Goal: Task Accomplishment & Management: Complete application form

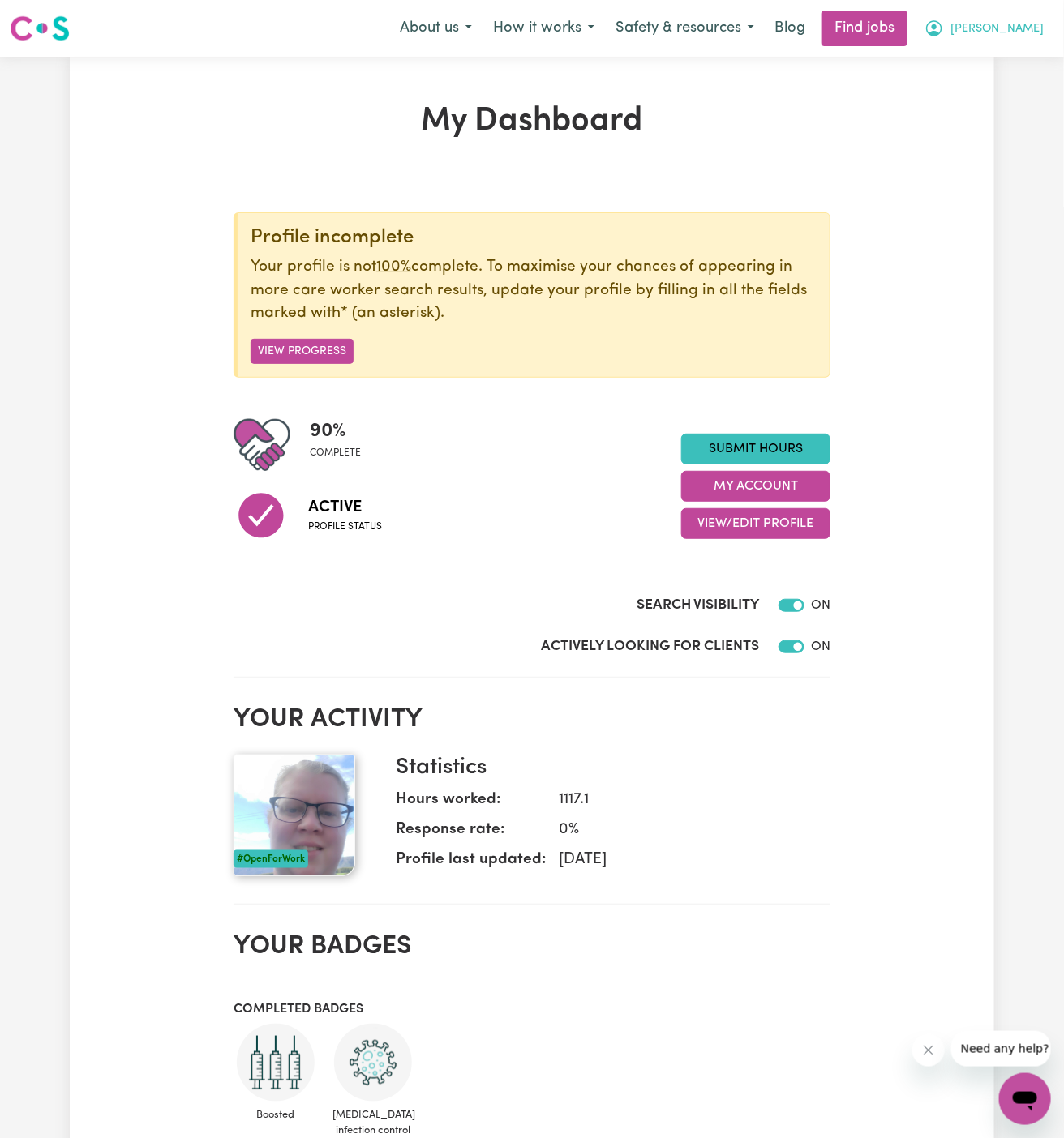
click at [1026, 25] on span "[PERSON_NAME]" at bounding box center [997, 29] width 94 height 18
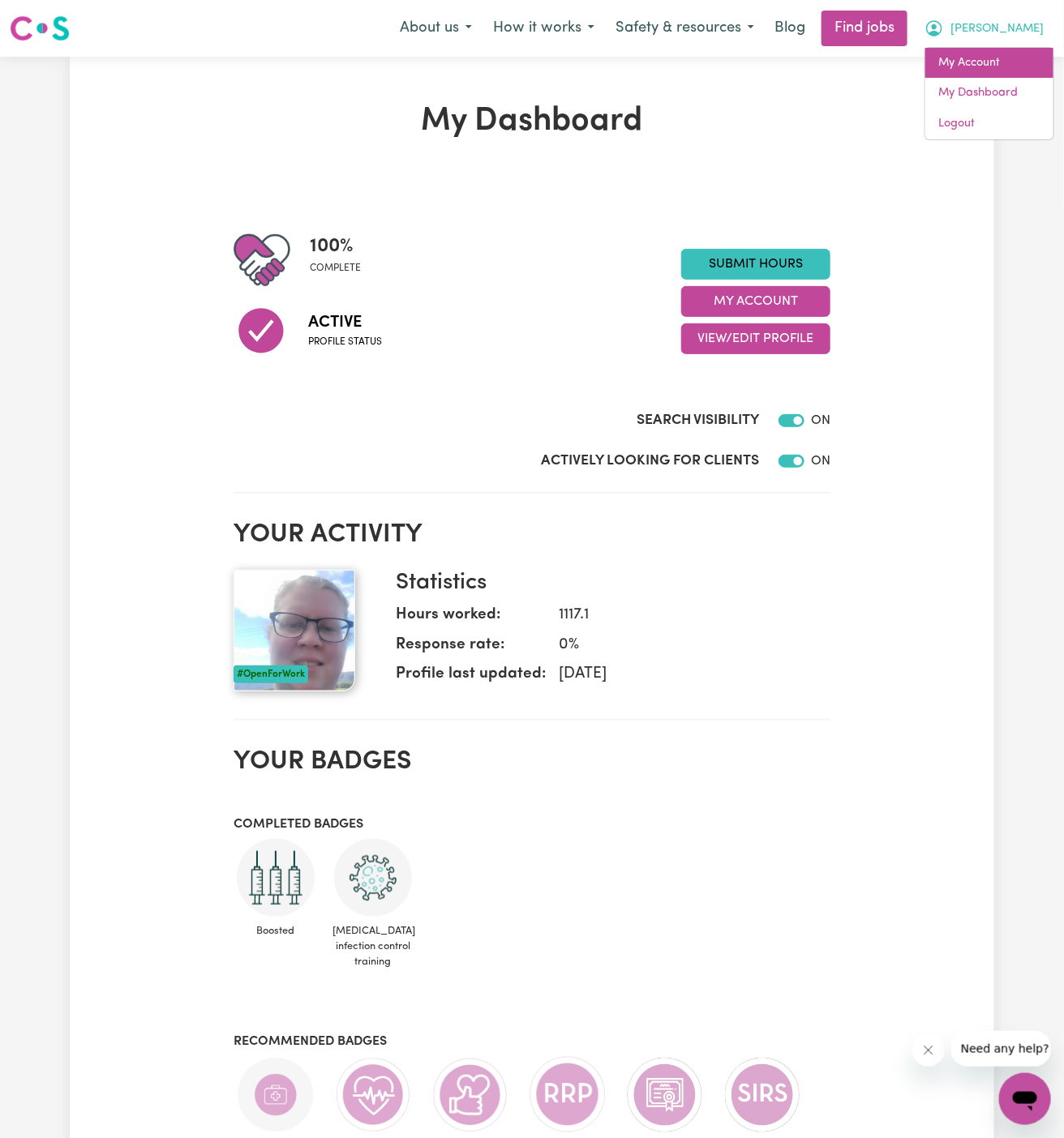
click at [1022, 62] on link "My Account" at bounding box center [990, 63] width 128 height 31
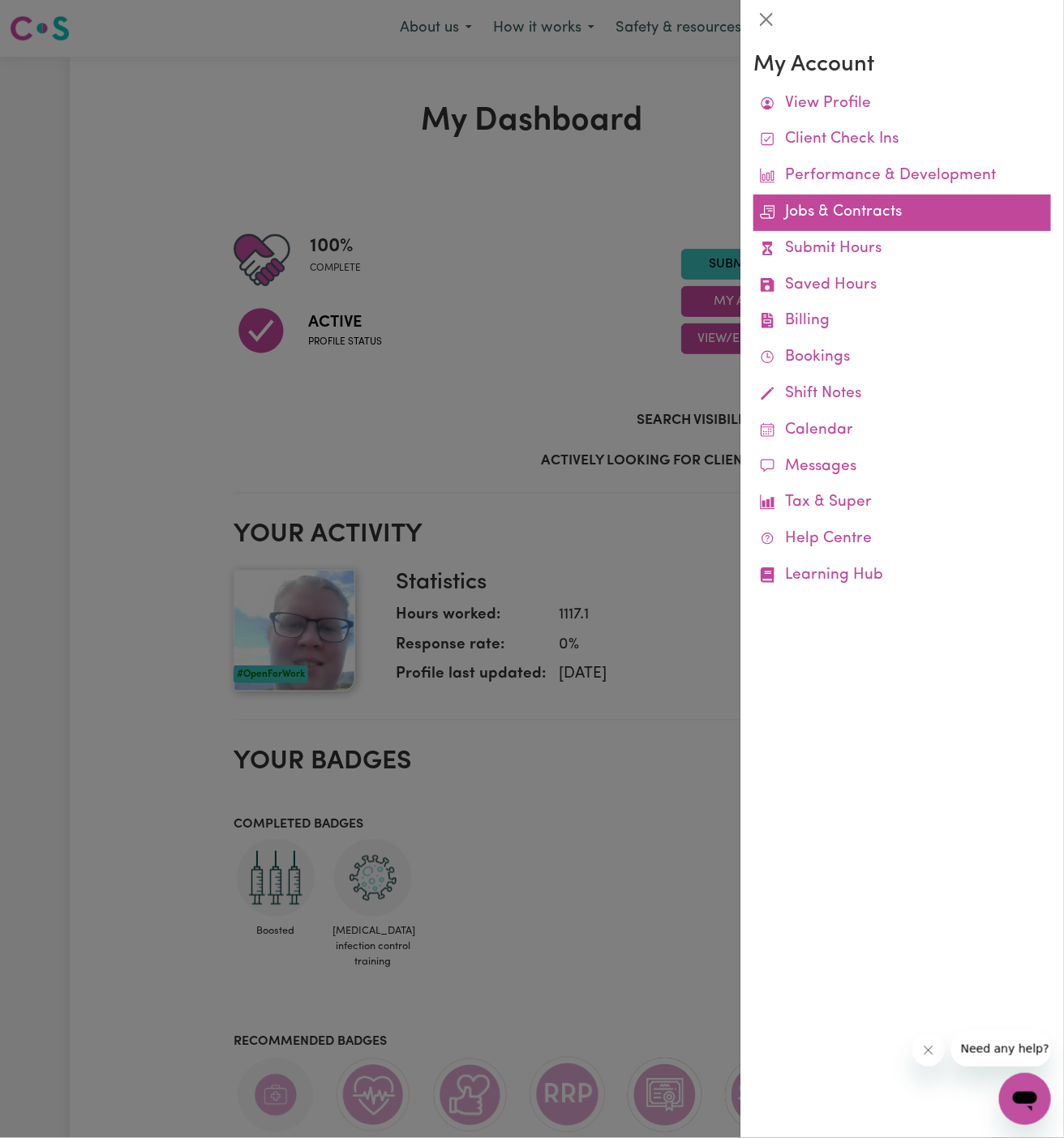
click at [876, 220] on link "Jobs & Contracts" at bounding box center [902, 213] width 298 height 37
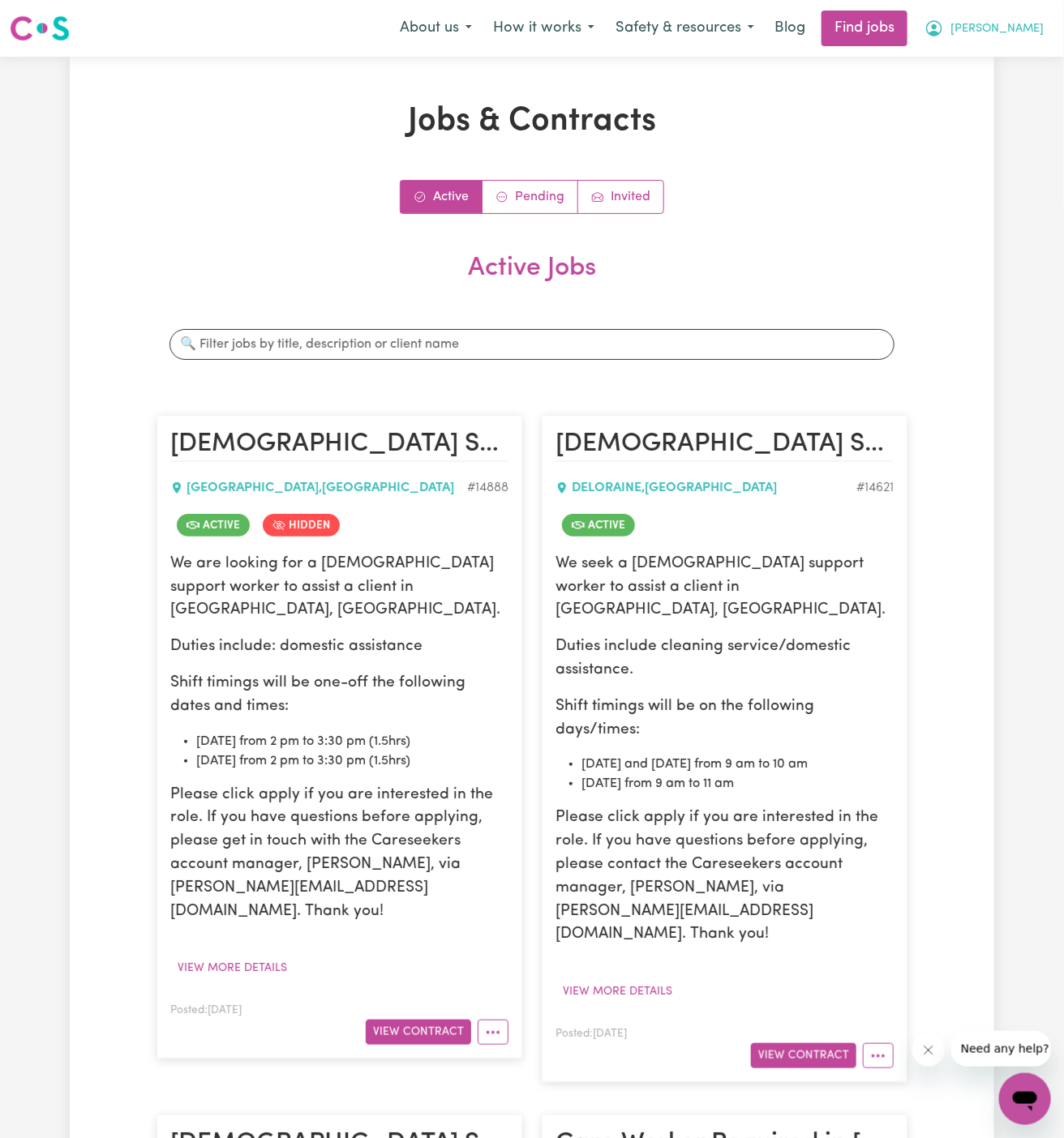
click at [1033, 17] on button "[PERSON_NAME]" at bounding box center [984, 28] width 140 height 34
click at [983, 65] on link "My Account" at bounding box center [990, 63] width 128 height 31
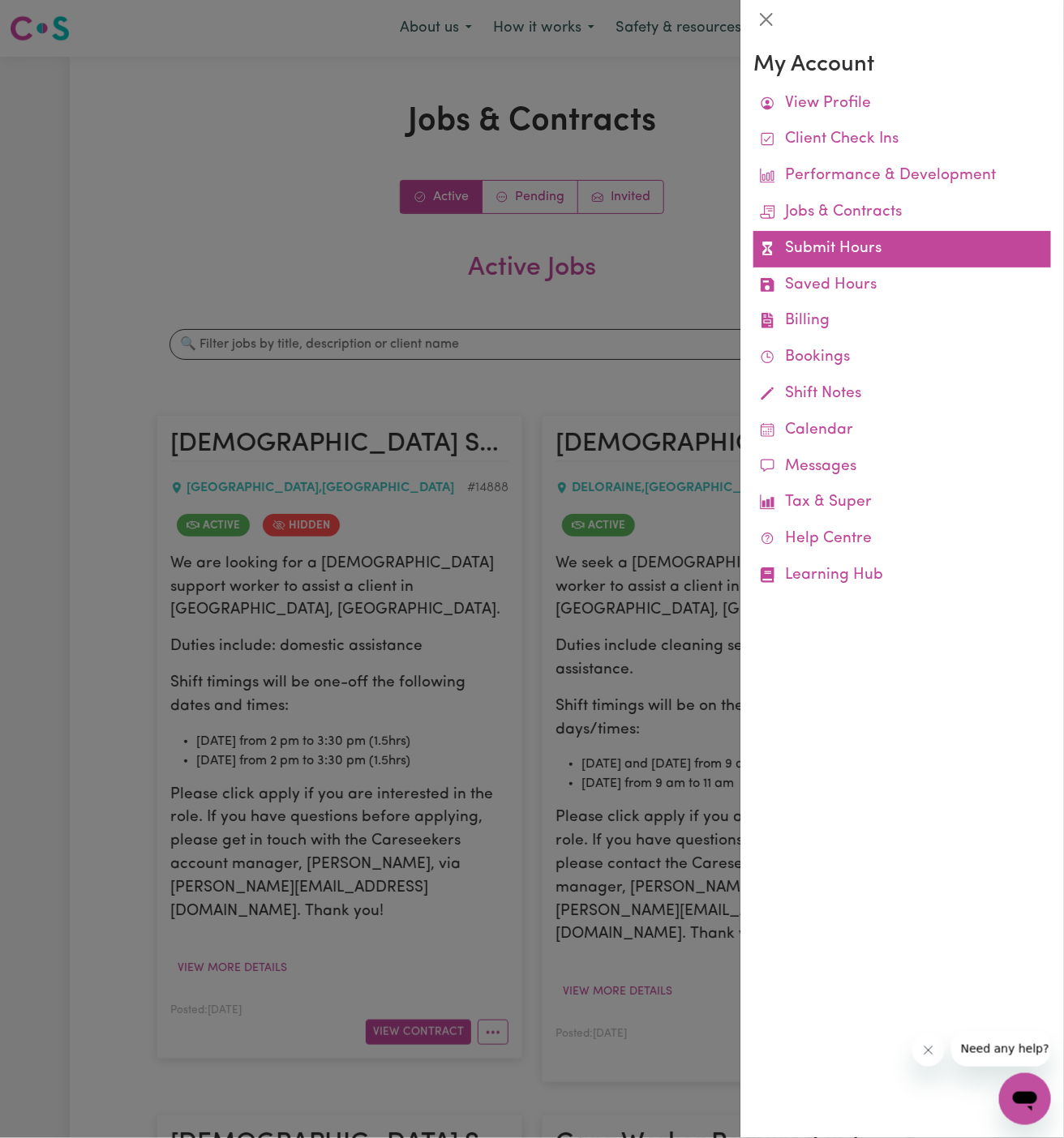
click at [836, 247] on link "Submit Hours" at bounding box center [902, 249] width 298 height 37
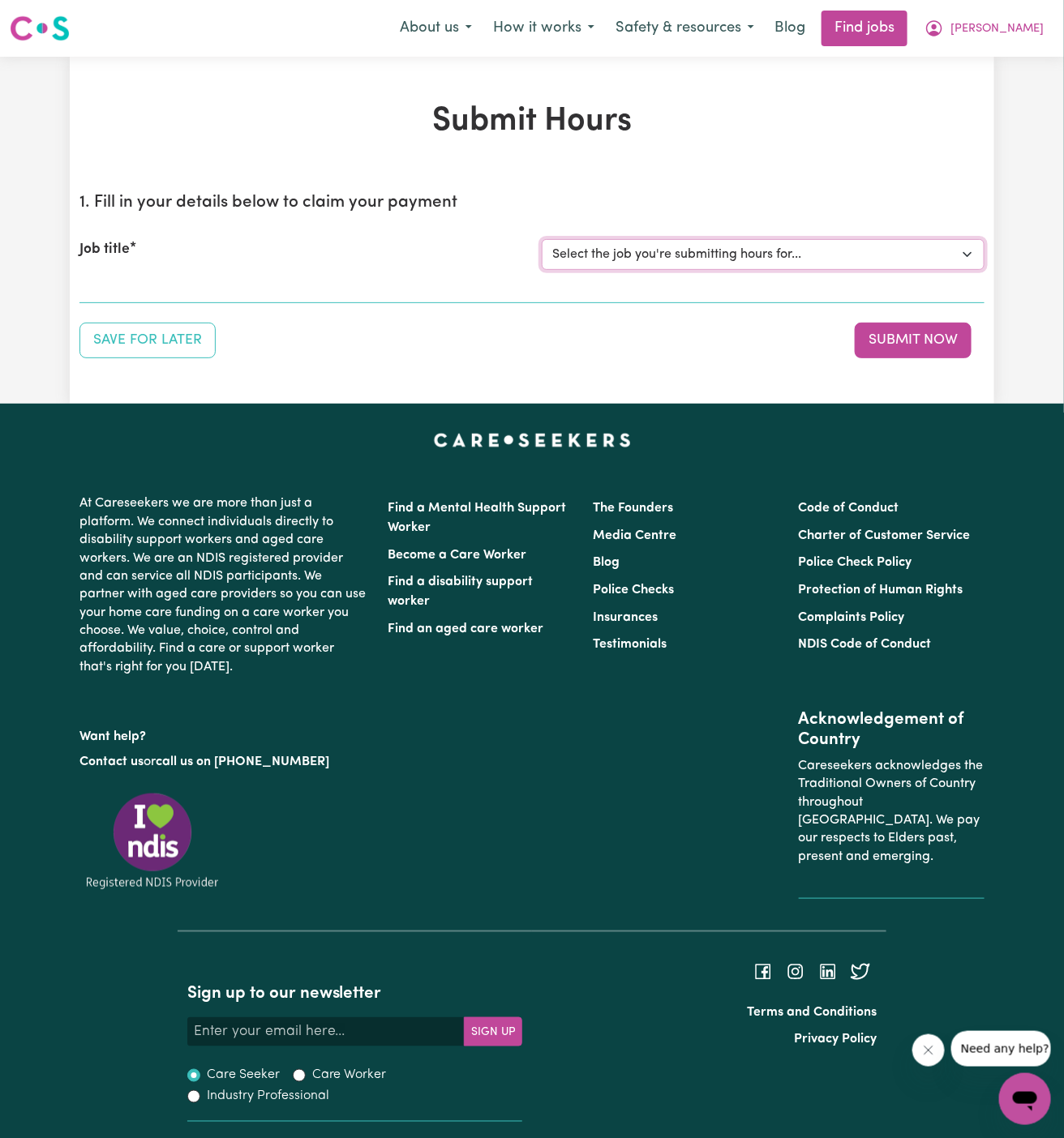
click at [642, 262] on select "Select the job you're submitting hours for... [[PERSON_NAME]] [DEMOGRAPHIC_DATA…" at bounding box center [764, 254] width 443 height 31
select select "9339"
click at [542, 239] on select "Select the job you're submitting hours for... [[PERSON_NAME]] [DEMOGRAPHIC_DATA…" at bounding box center [764, 254] width 443 height 31
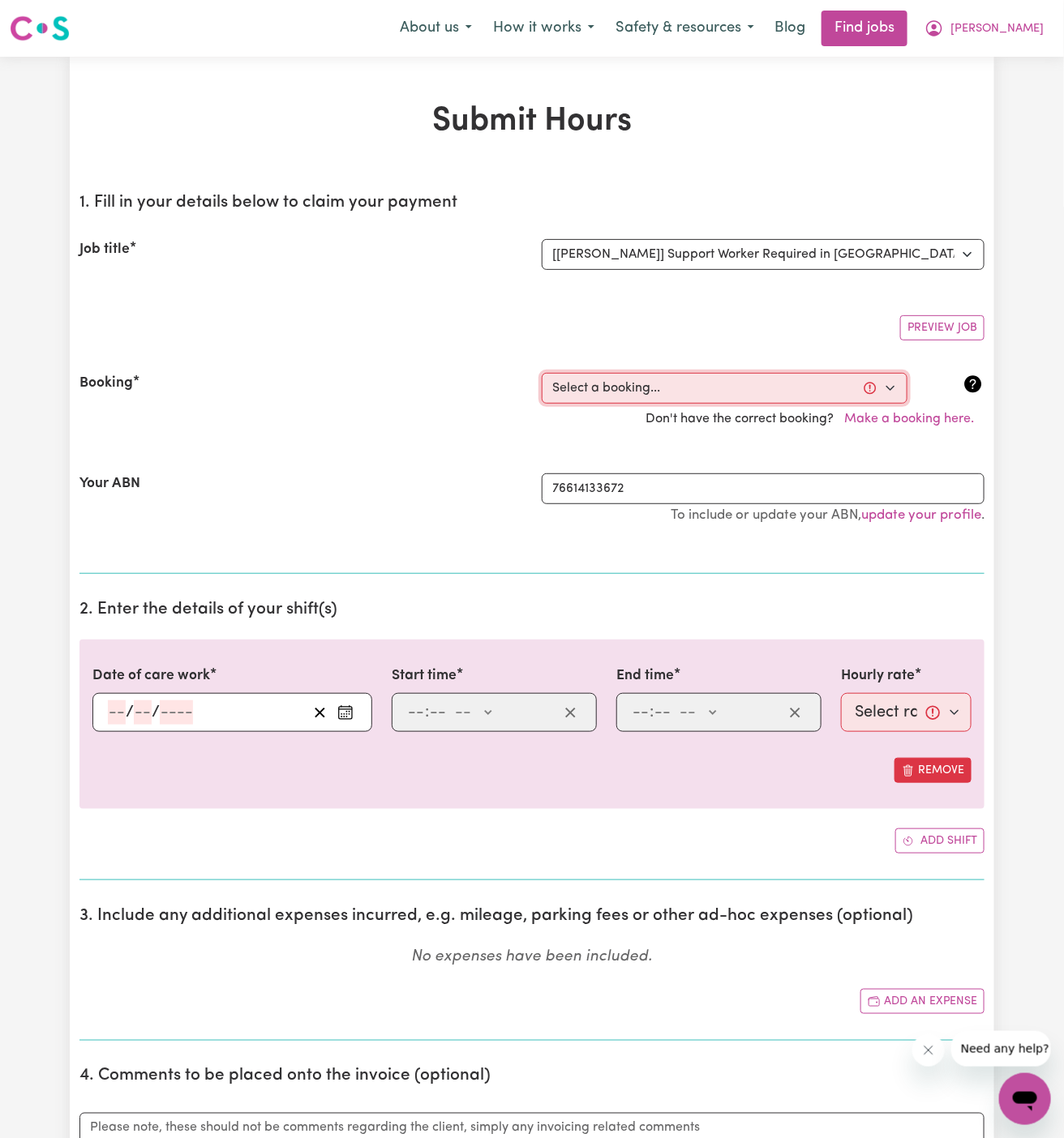
click at [694, 385] on select "Select a booking... [DATE] 12:00pm to 02:00pm (ONE-OFF)" at bounding box center [725, 388] width 366 height 31
select select "360650"
click at [542, 373] on select "Select a booking... [DATE] 12:00pm to 02:00pm (ONE-OFF)" at bounding box center [725, 388] width 366 height 31
type input "[DATE]"
type input "8"
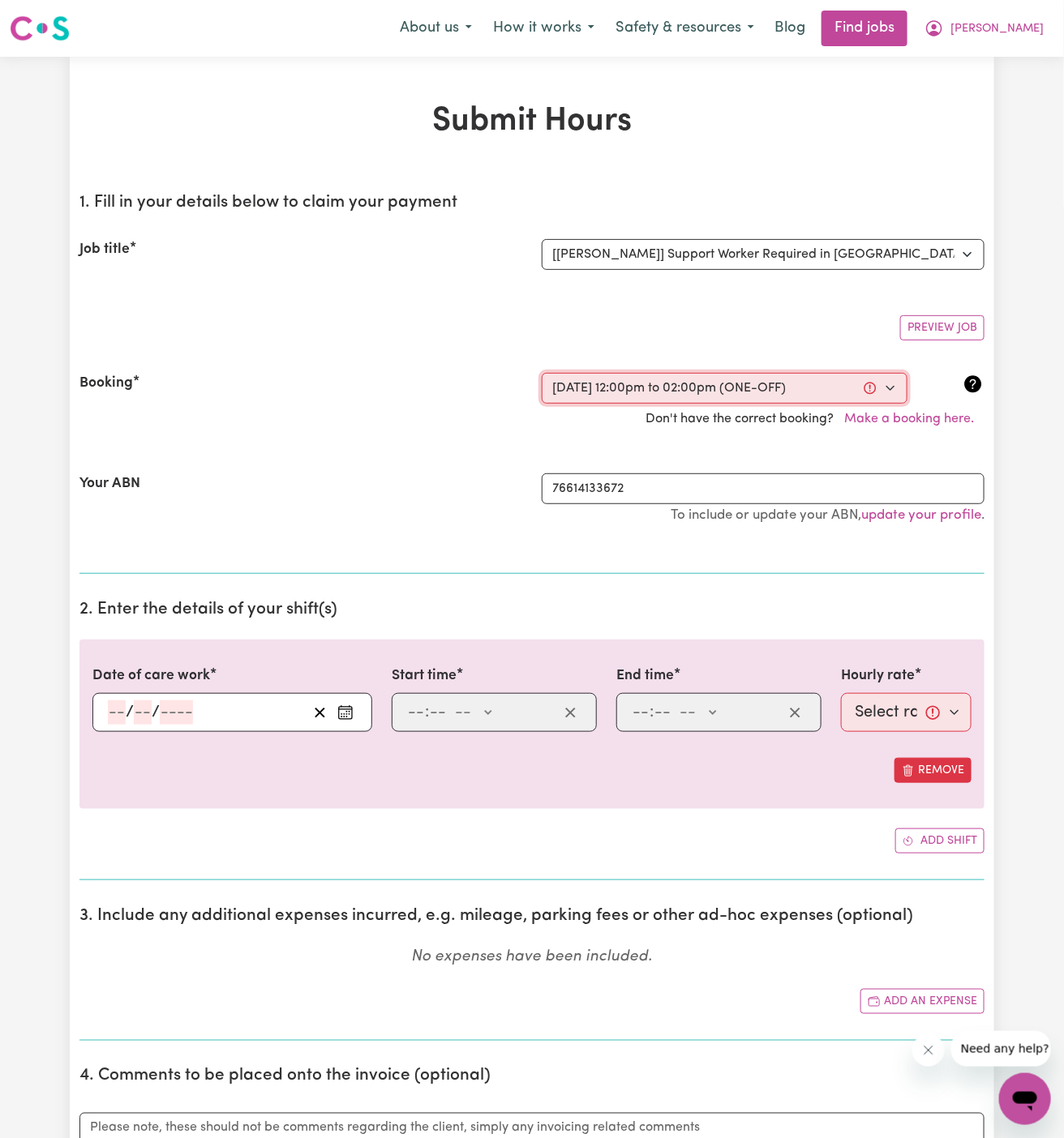
type input "9"
type input "2025"
type input "12:00"
type input "12"
type input "0"
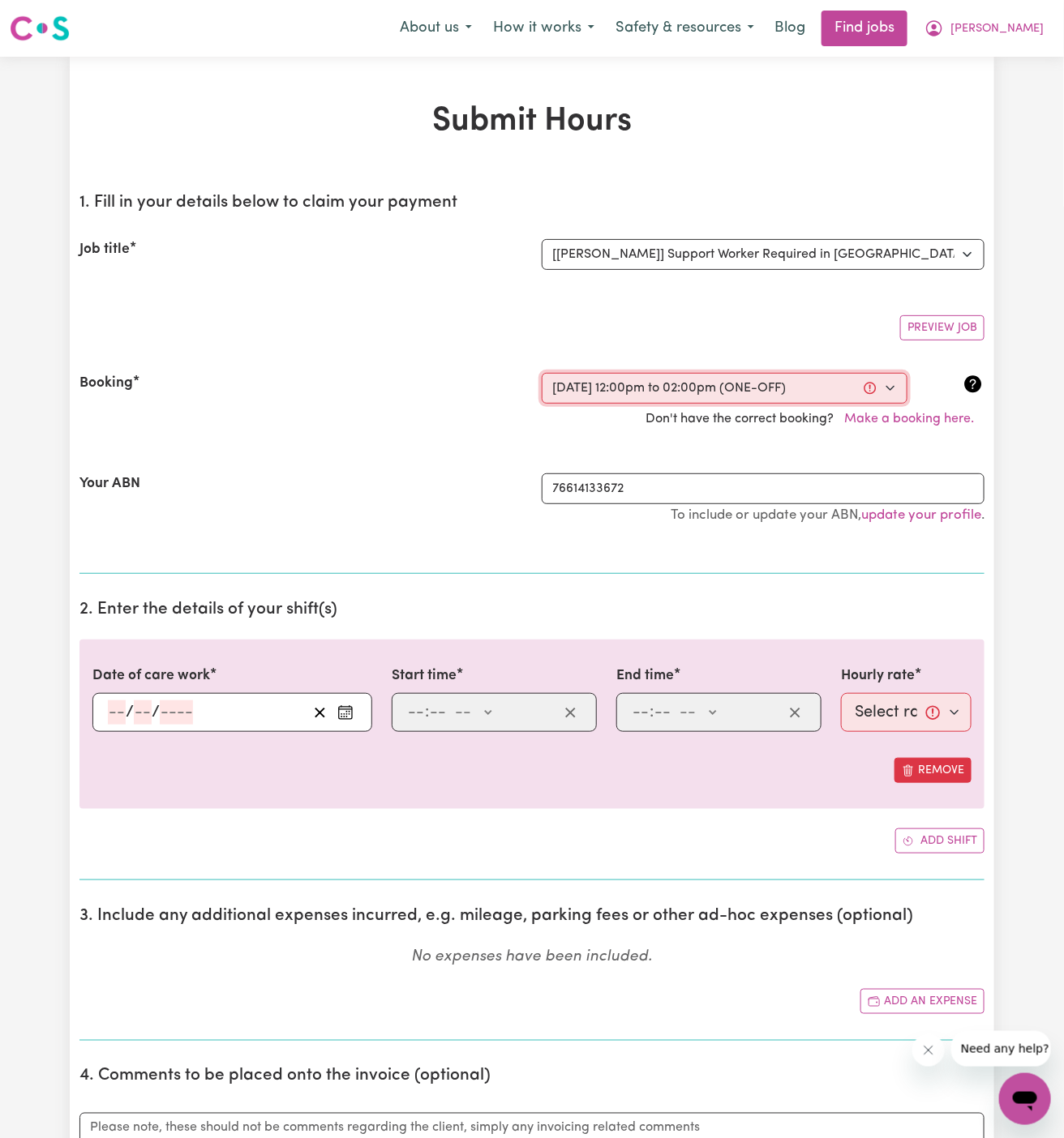
select select "pm"
type input "14:00"
type input "2"
type input "0"
select select "pm"
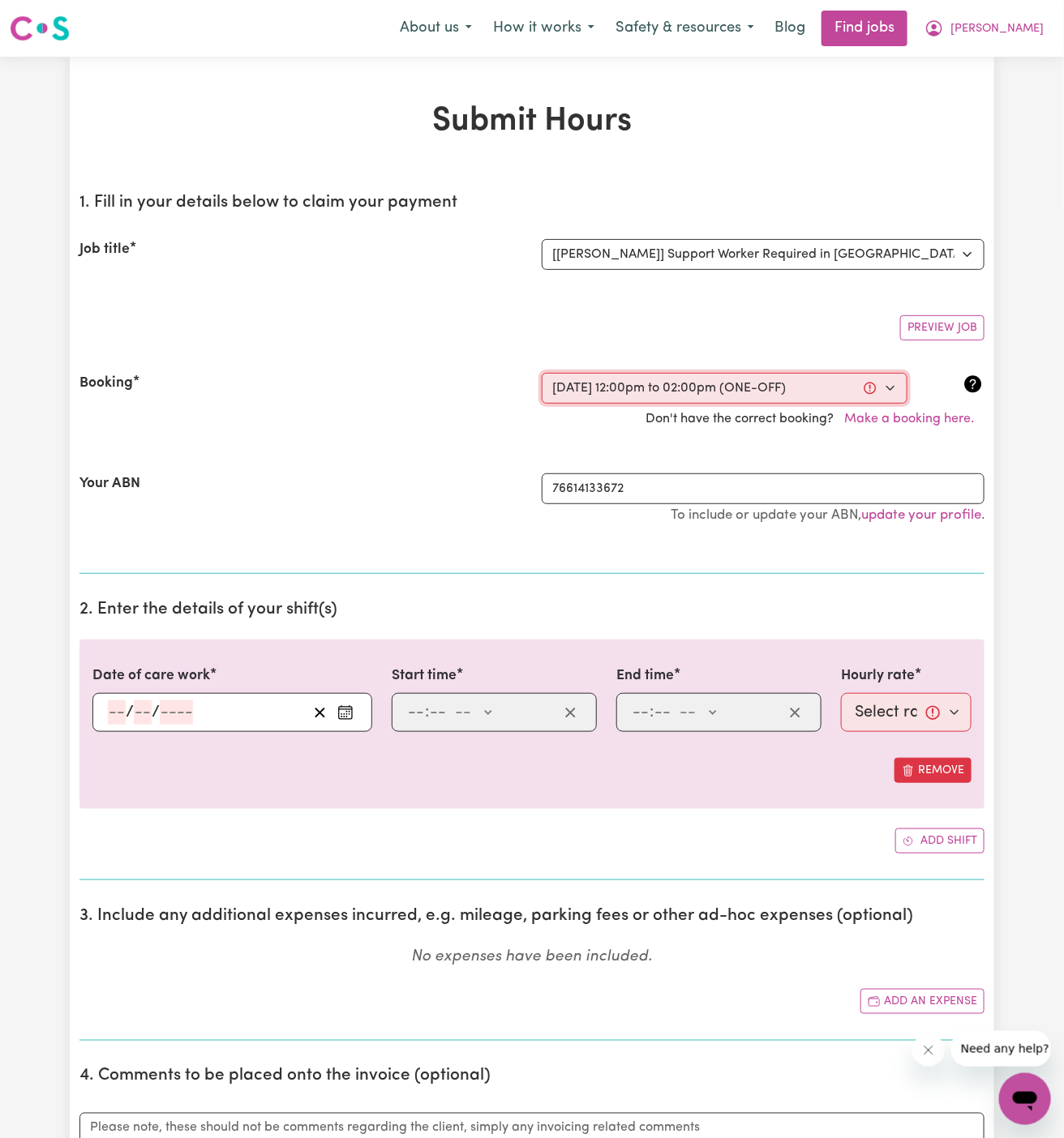
select select "44-Weekday"
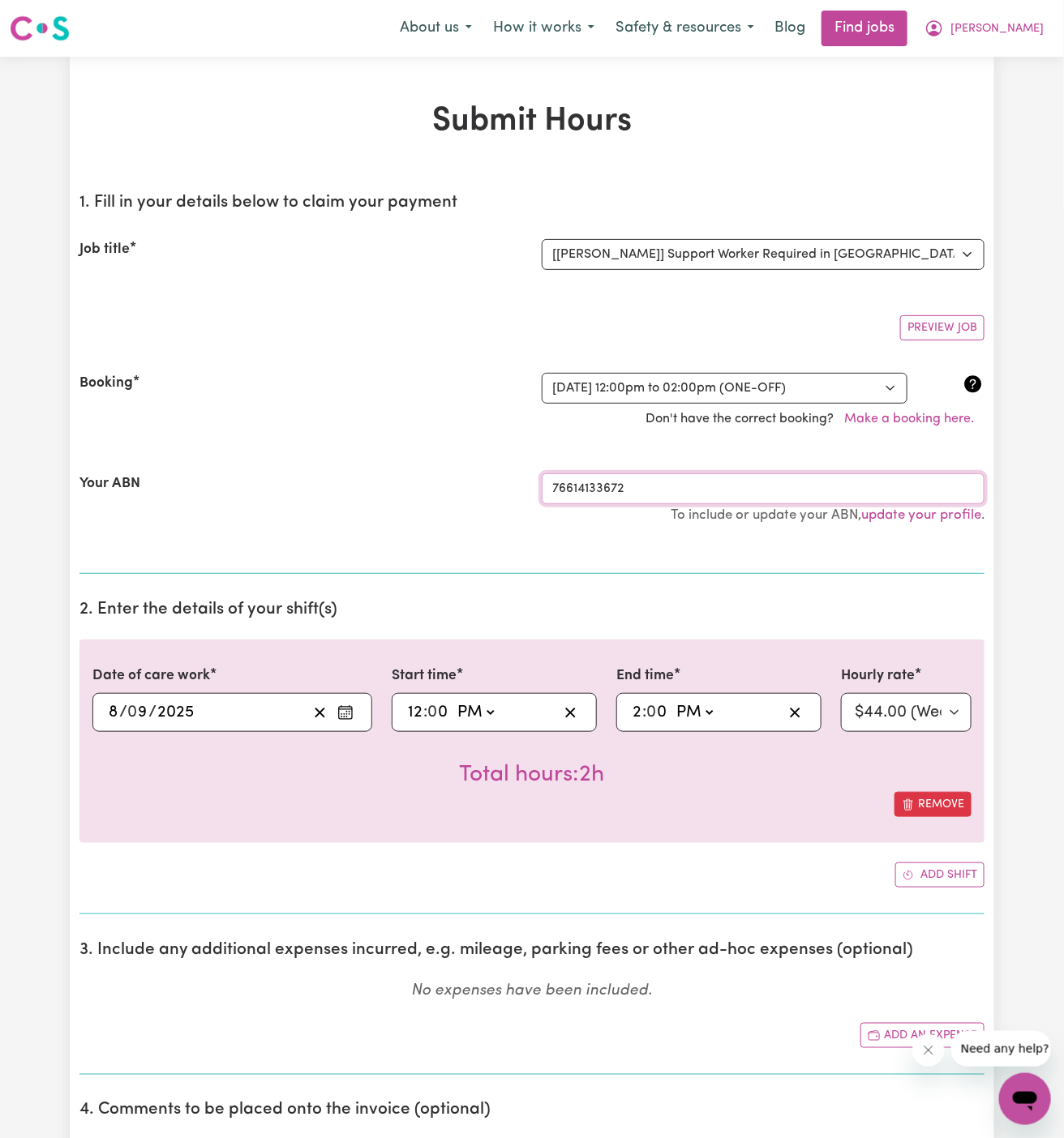
click at [766, 474] on input "76614133672" at bounding box center [764, 488] width 443 height 31
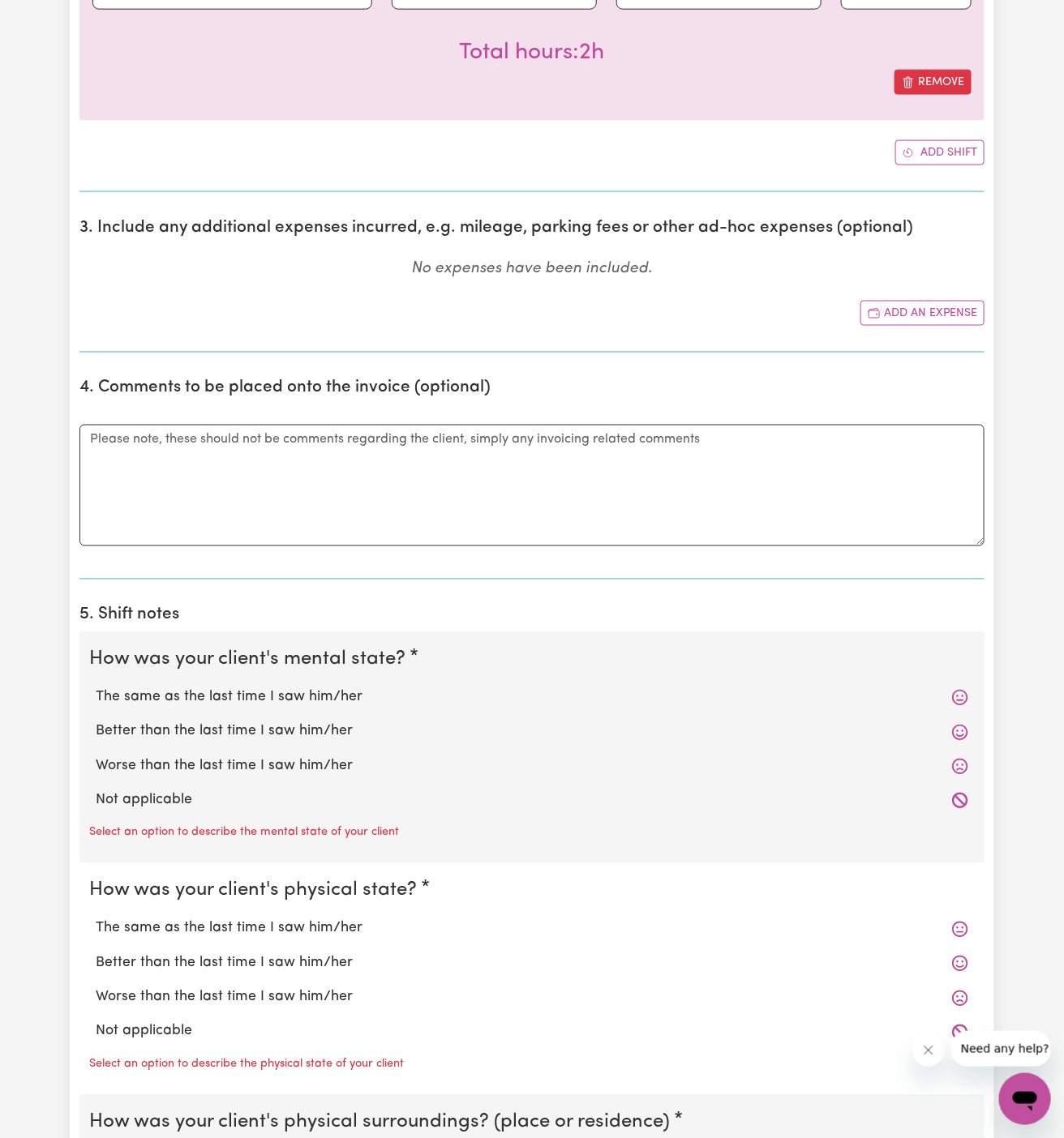
scroll to position [726, 0]
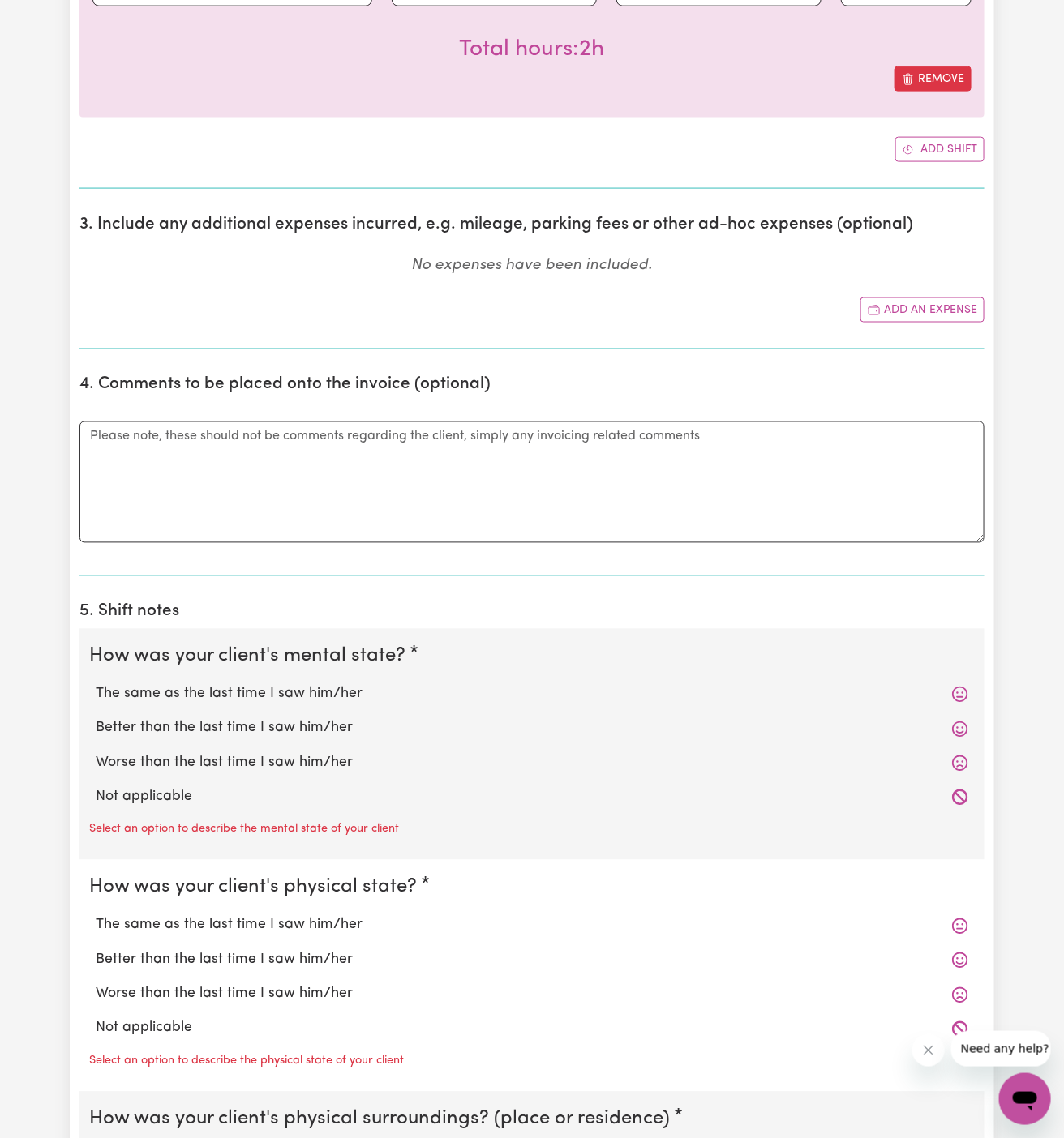
click at [273, 803] on label "Not applicable" at bounding box center [532, 797] width 873 height 21
click at [95, 787] on input "Not applicable" at bounding box center [95, 786] width 1 height 1
radio input "true"
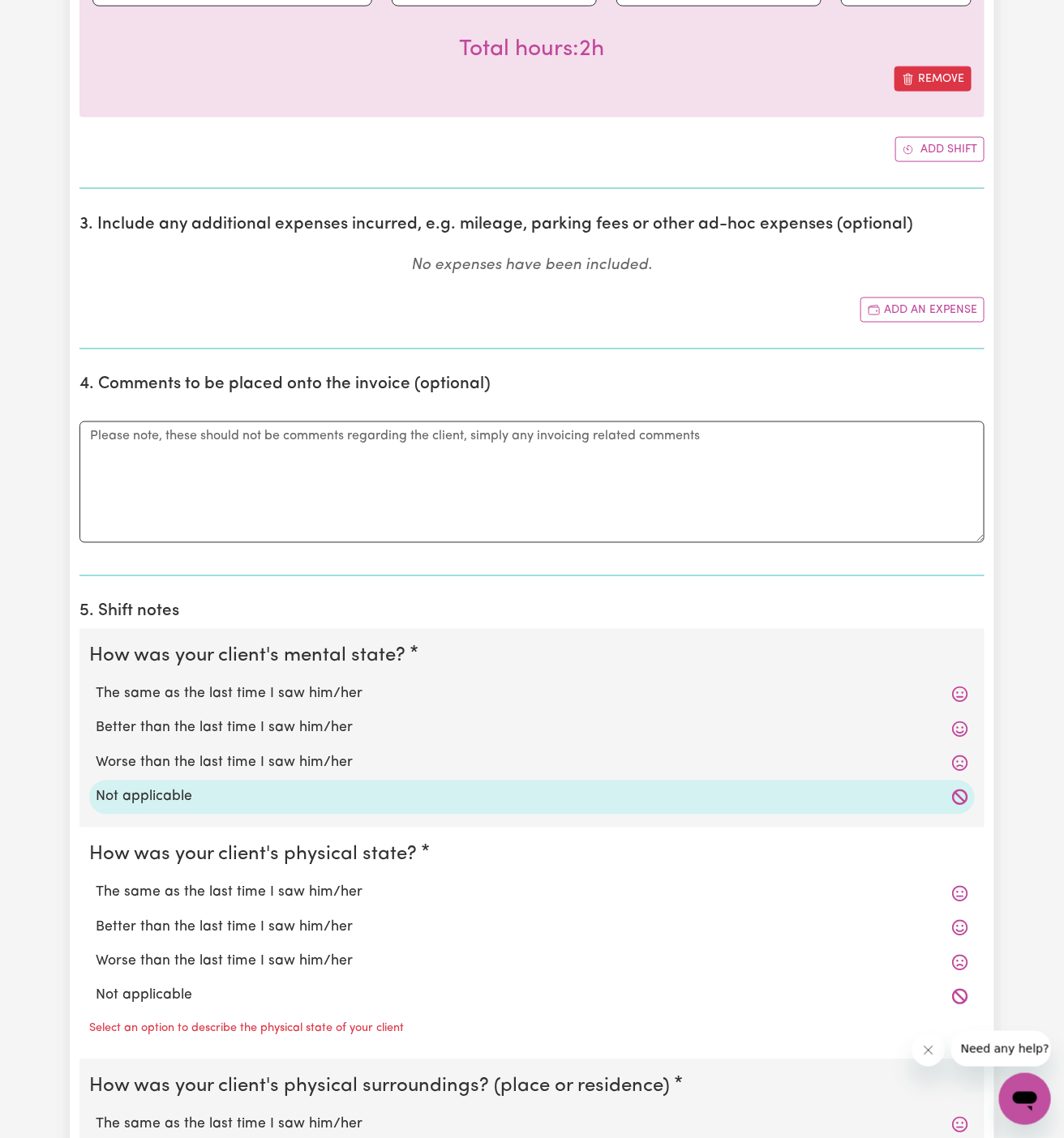
click at [218, 980] on div "Not applicable" at bounding box center [532, 996] width 885 height 34
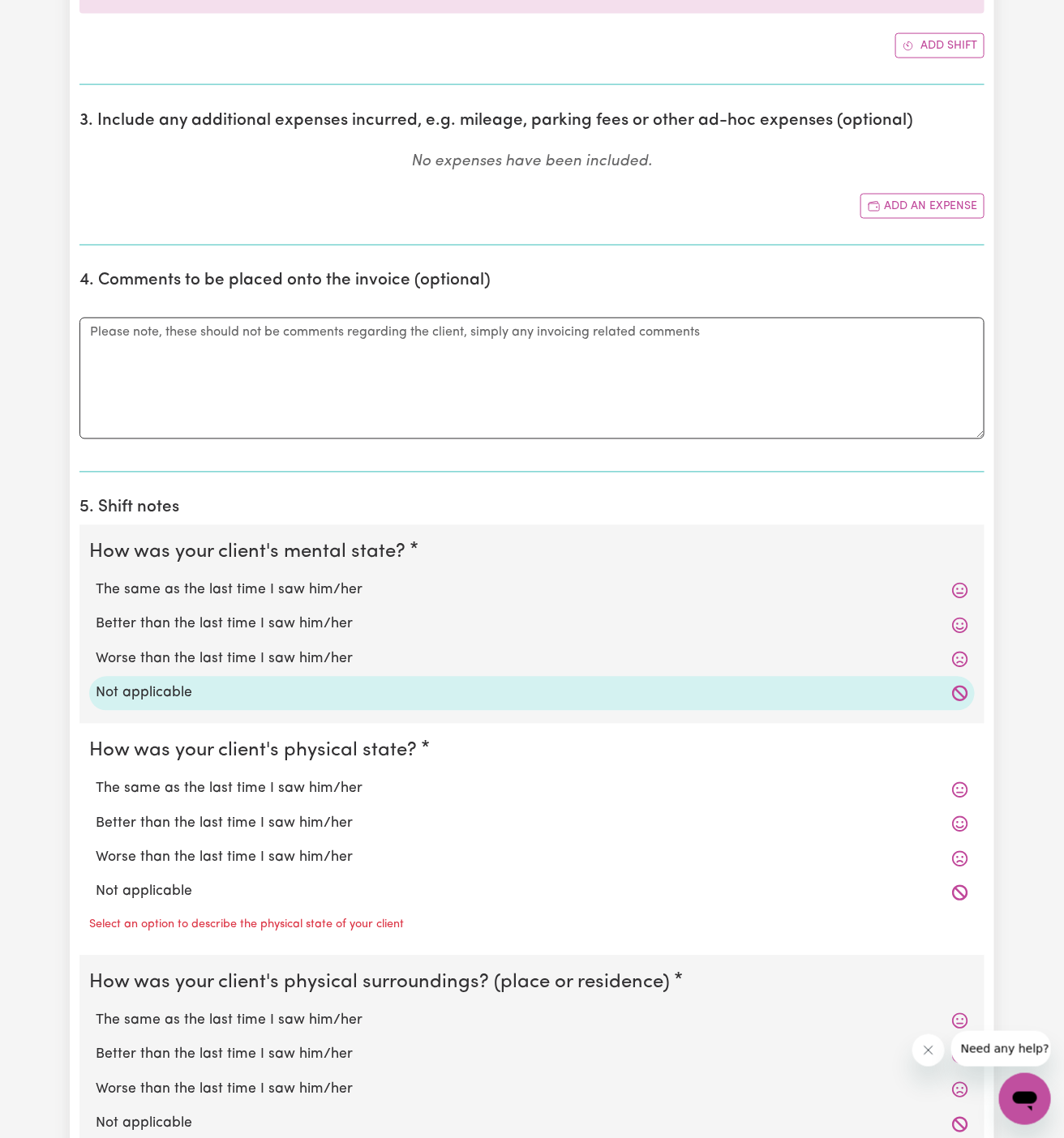
scroll to position [934, 0]
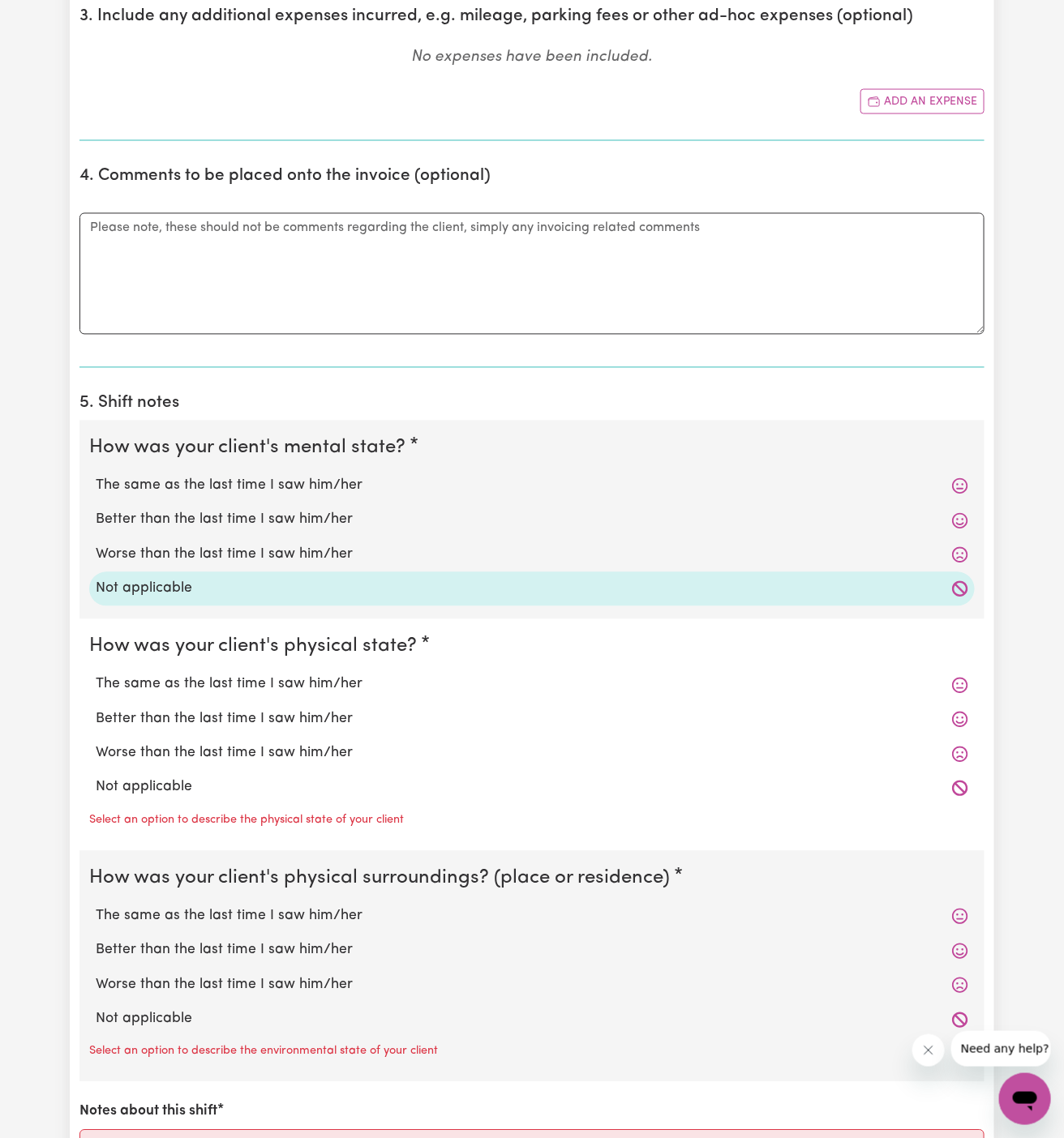
click at [229, 793] on label "Not applicable" at bounding box center [532, 788] width 873 height 21
click at [95, 777] on input "Not applicable" at bounding box center [95, 776] width 1 height 1
radio input "true"
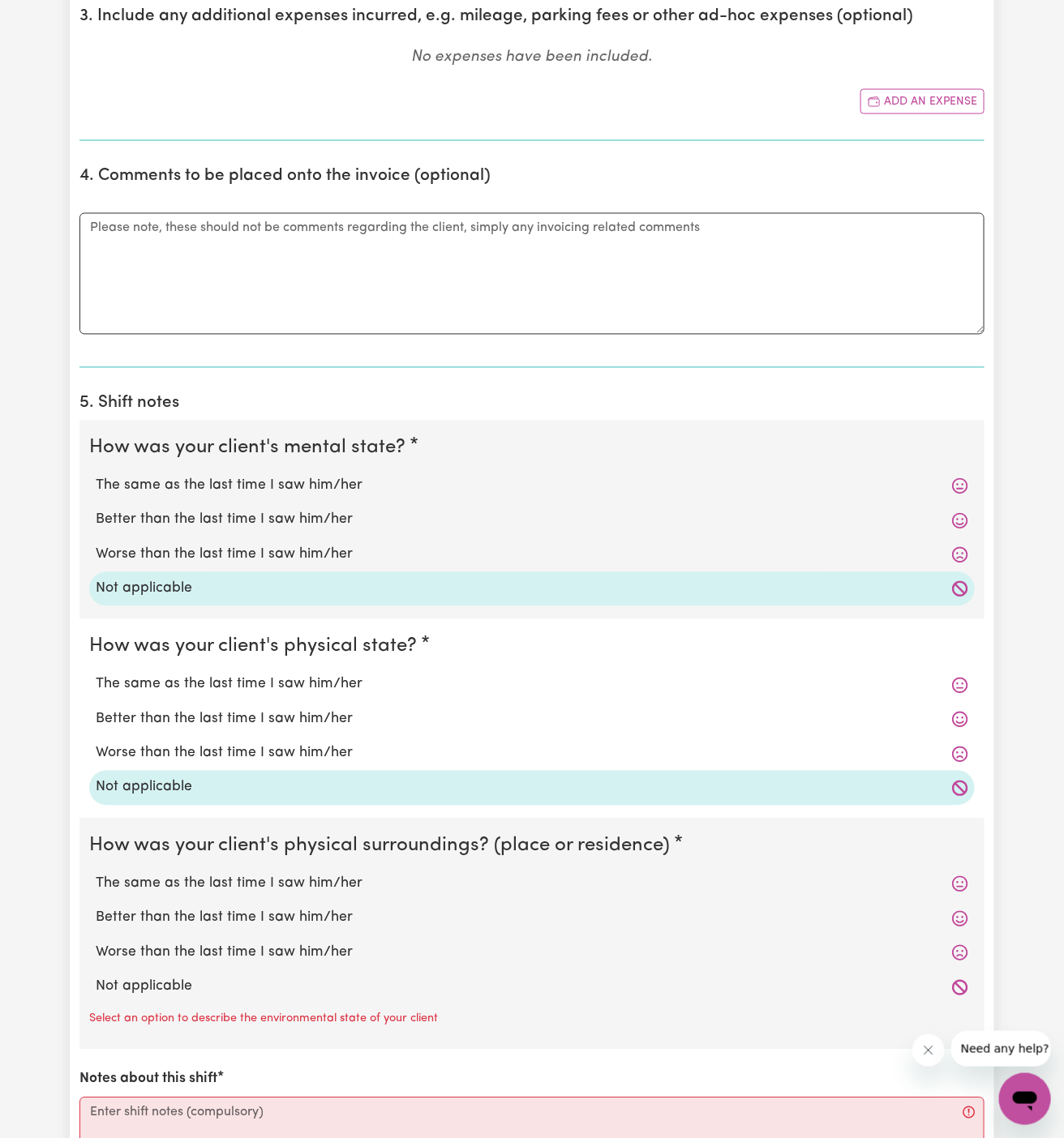
click at [233, 986] on label "Not applicable" at bounding box center [532, 987] width 873 height 21
click at [95, 977] on input "Not applicable" at bounding box center [95, 976] width 1 height 1
radio input "true"
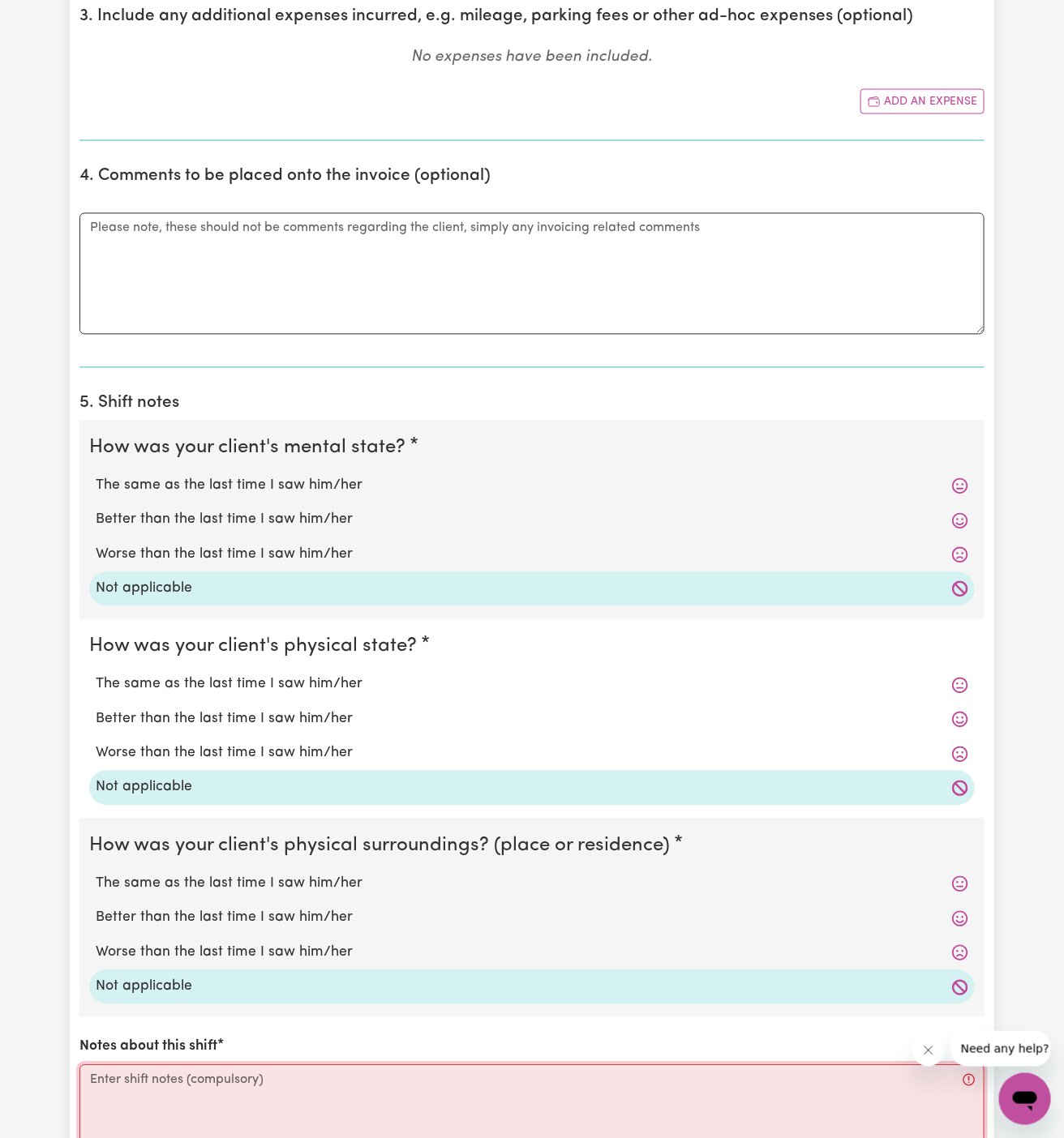
click at [248, 1076] on textarea "Notes about this shift" at bounding box center [532, 1126] width 905 height 122
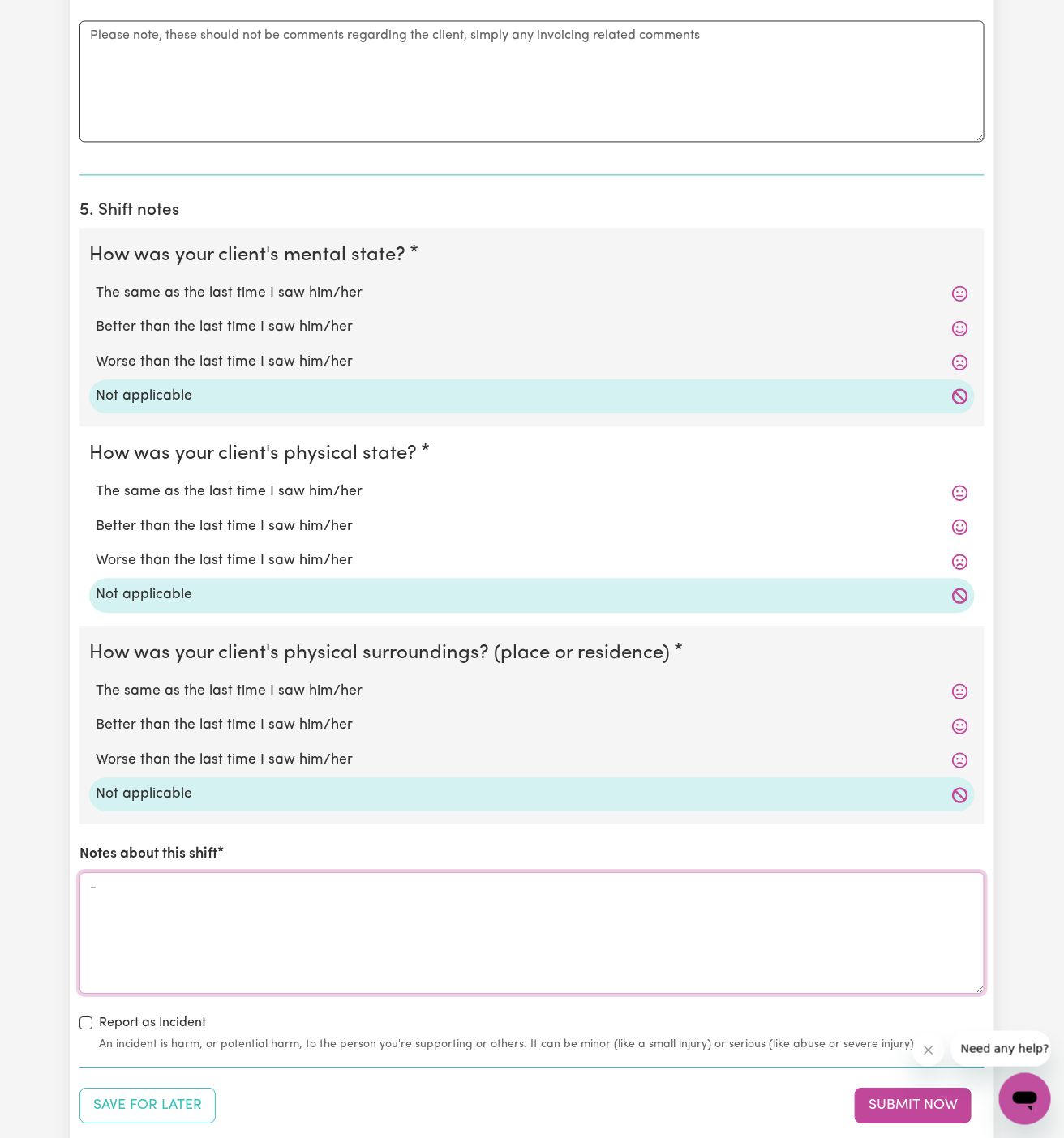
scroll to position [1172, 0]
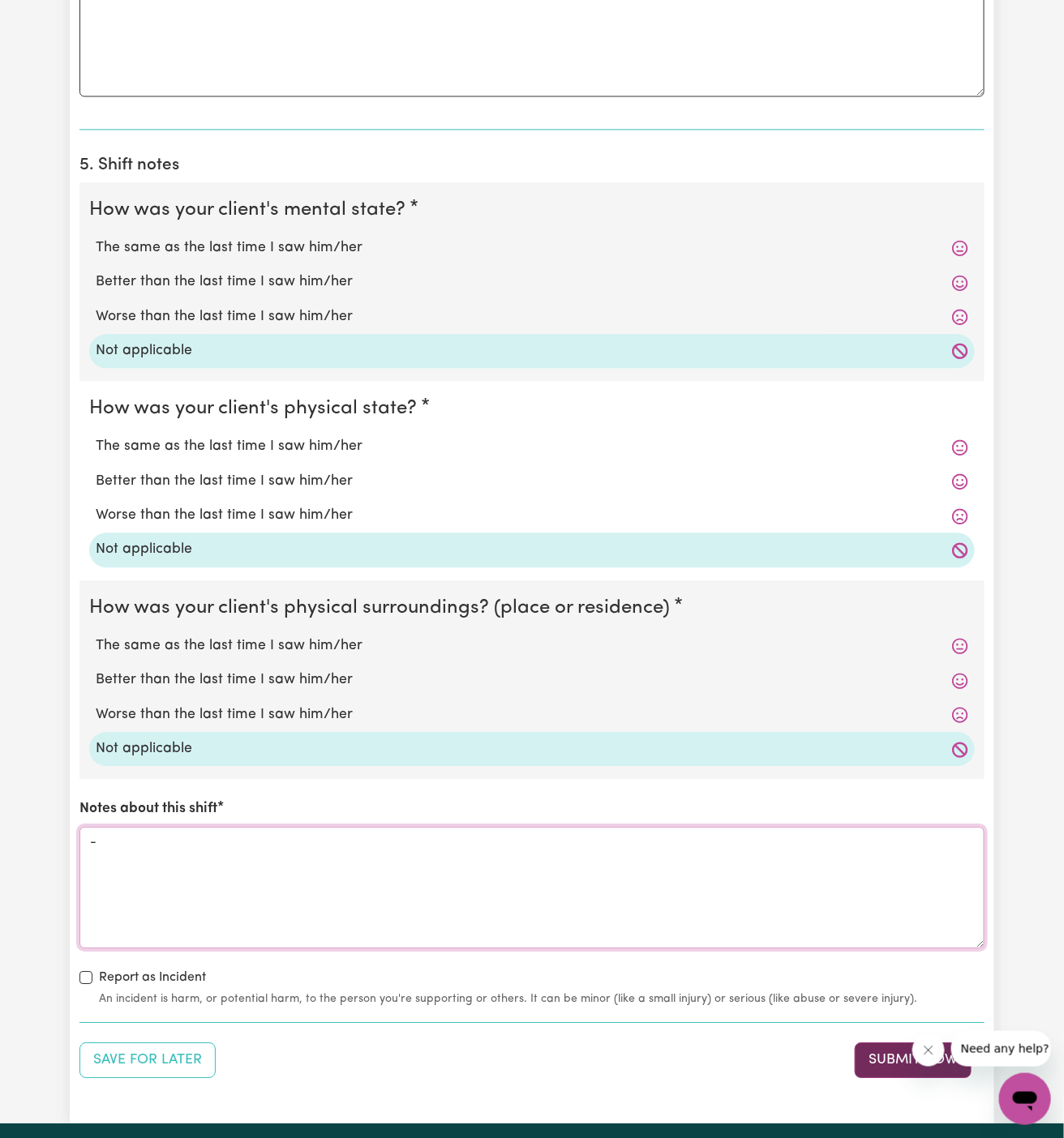
type textarea "-"
click at [884, 1048] on button "Submit Now" at bounding box center [913, 1060] width 116 height 36
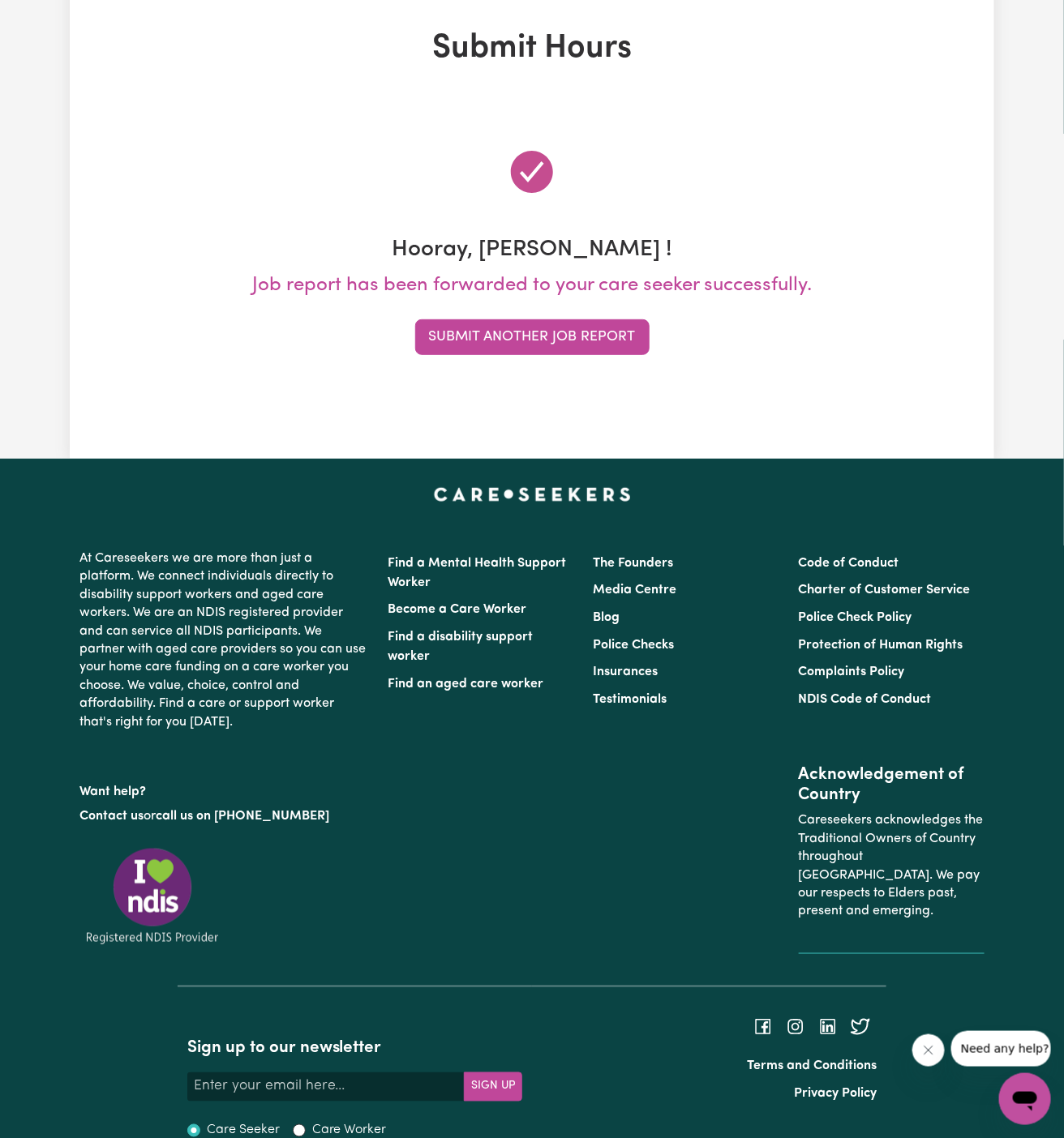
scroll to position [0, 0]
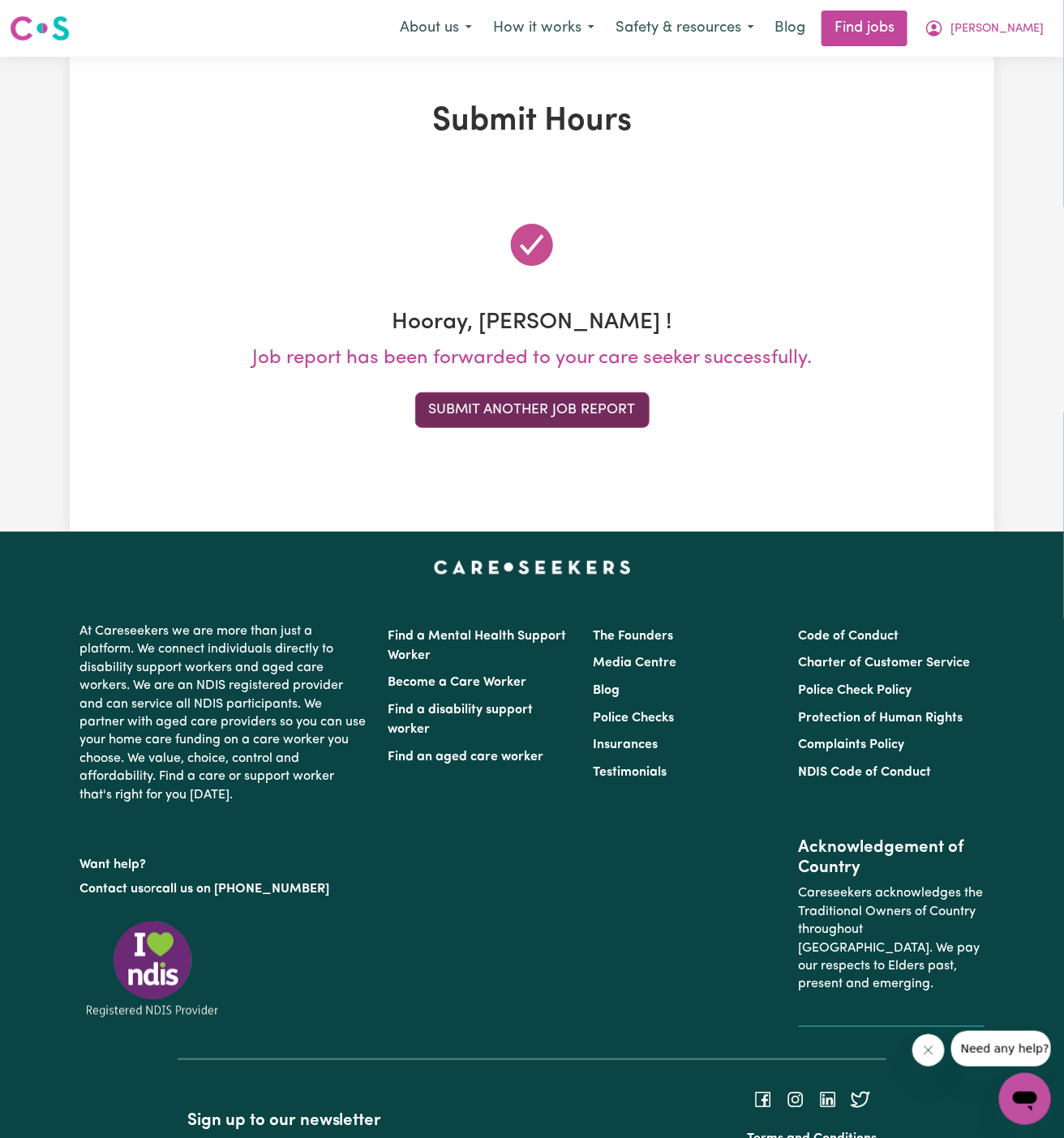
click at [565, 408] on button "Submit Another Job Report" at bounding box center [532, 410] width 235 height 36
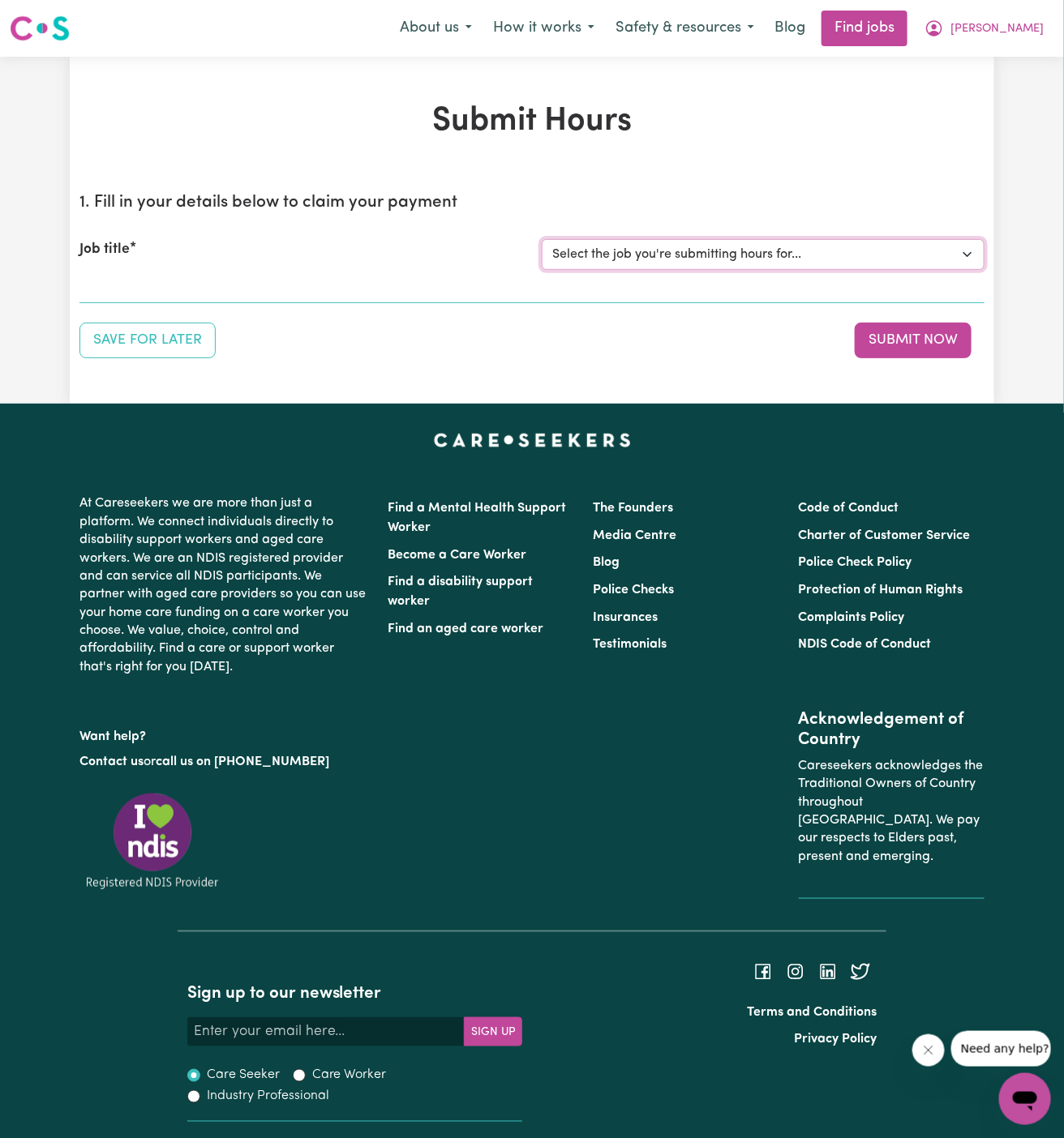
click at [730, 269] on select "Select the job you're submitting hours for... [[PERSON_NAME]] [DEMOGRAPHIC_DATA…" at bounding box center [764, 254] width 443 height 31
select select "9339"
click at [542, 239] on select "Select the job you're submitting hours for... [[PERSON_NAME]] [DEMOGRAPHIC_DATA…" at bounding box center [764, 254] width 443 height 31
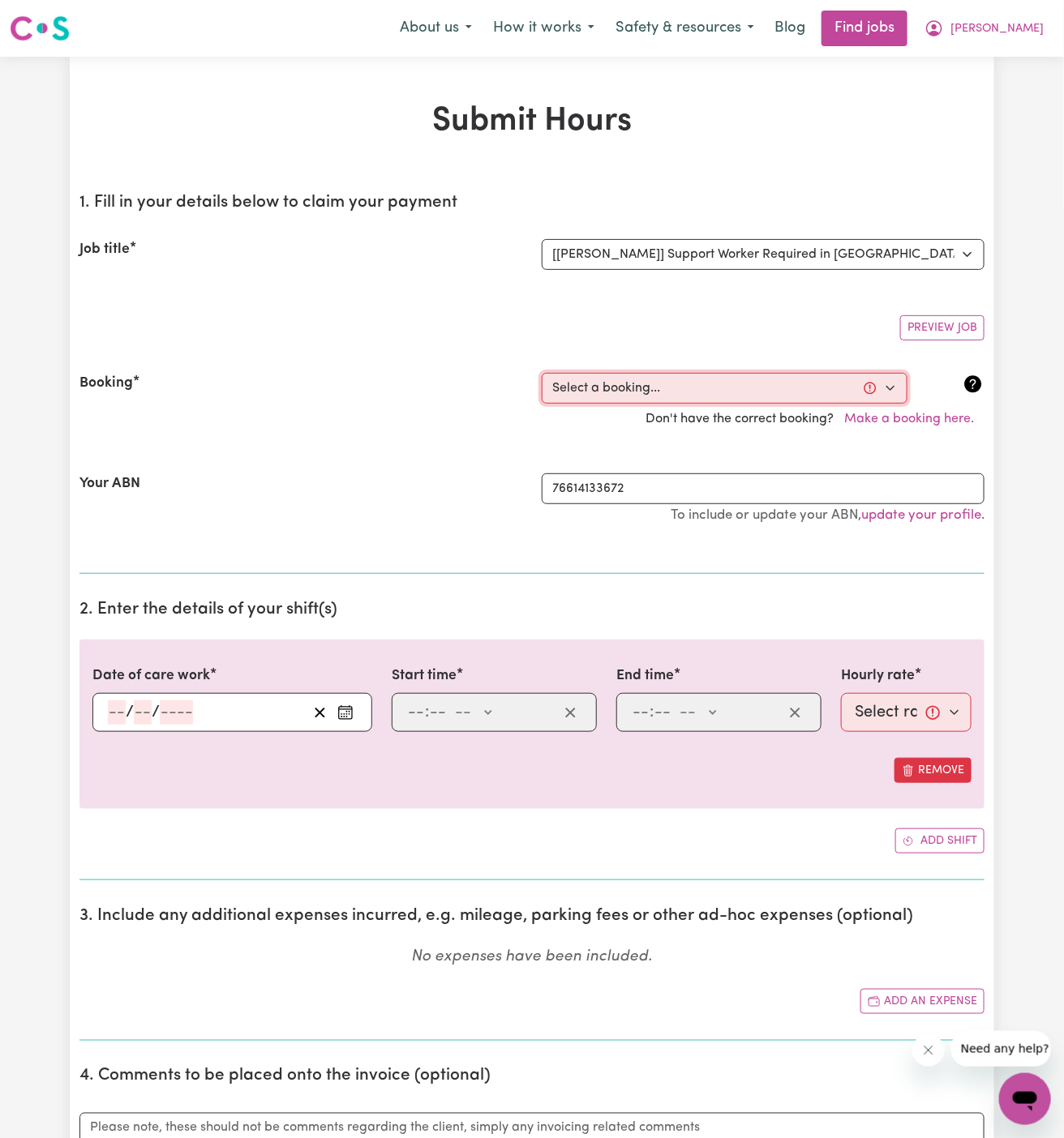
click at [736, 374] on select "Select a booking... [DATE] 12:00pm to 02:00pm (ONE-OFF)" at bounding box center [725, 388] width 366 height 31
click at [1024, 27] on span "[PERSON_NAME]" at bounding box center [997, 29] width 94 height 18
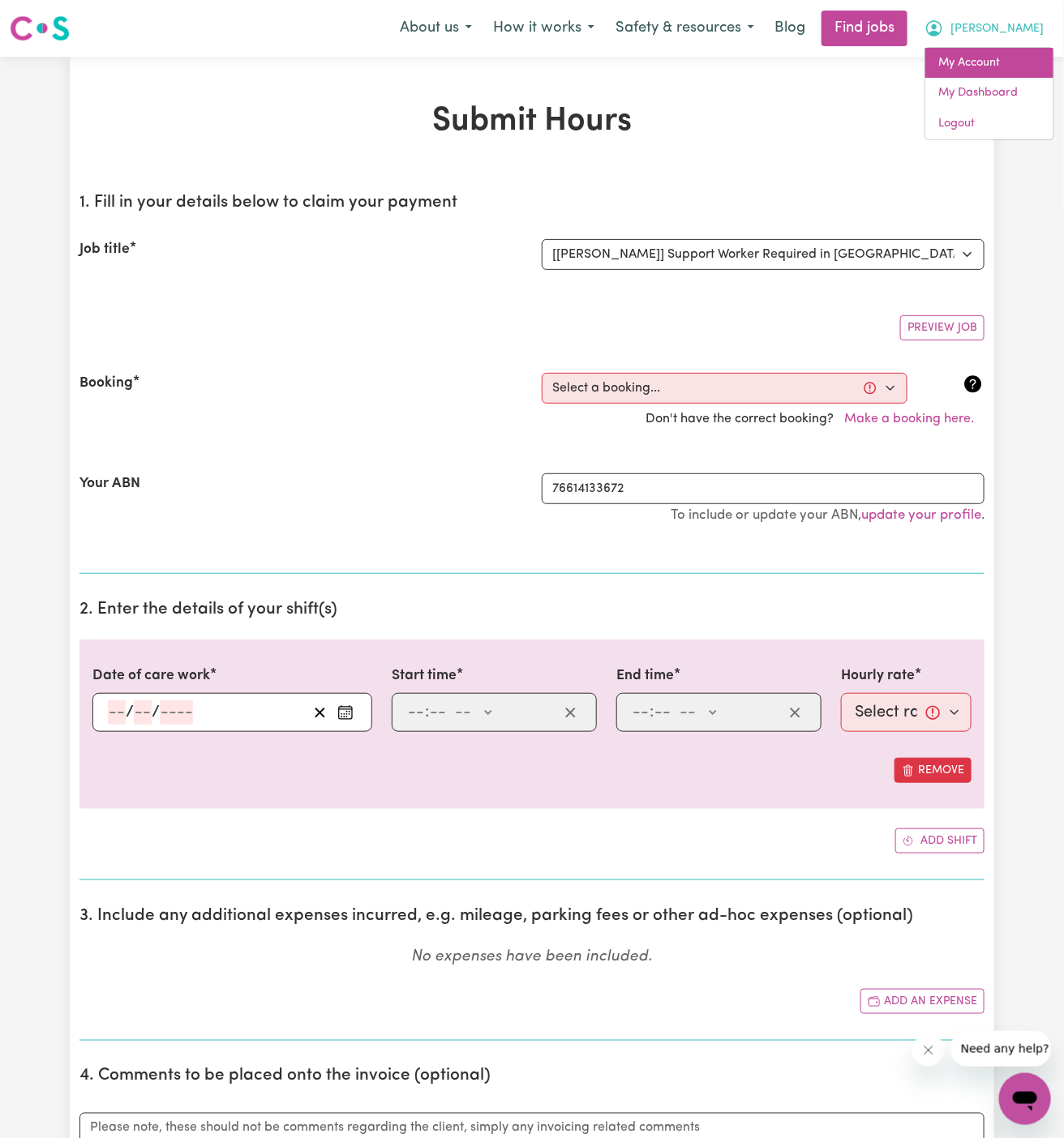
click at [1019, 53] on link "My Account" at bounding box center [990, 63] width 128 height 31
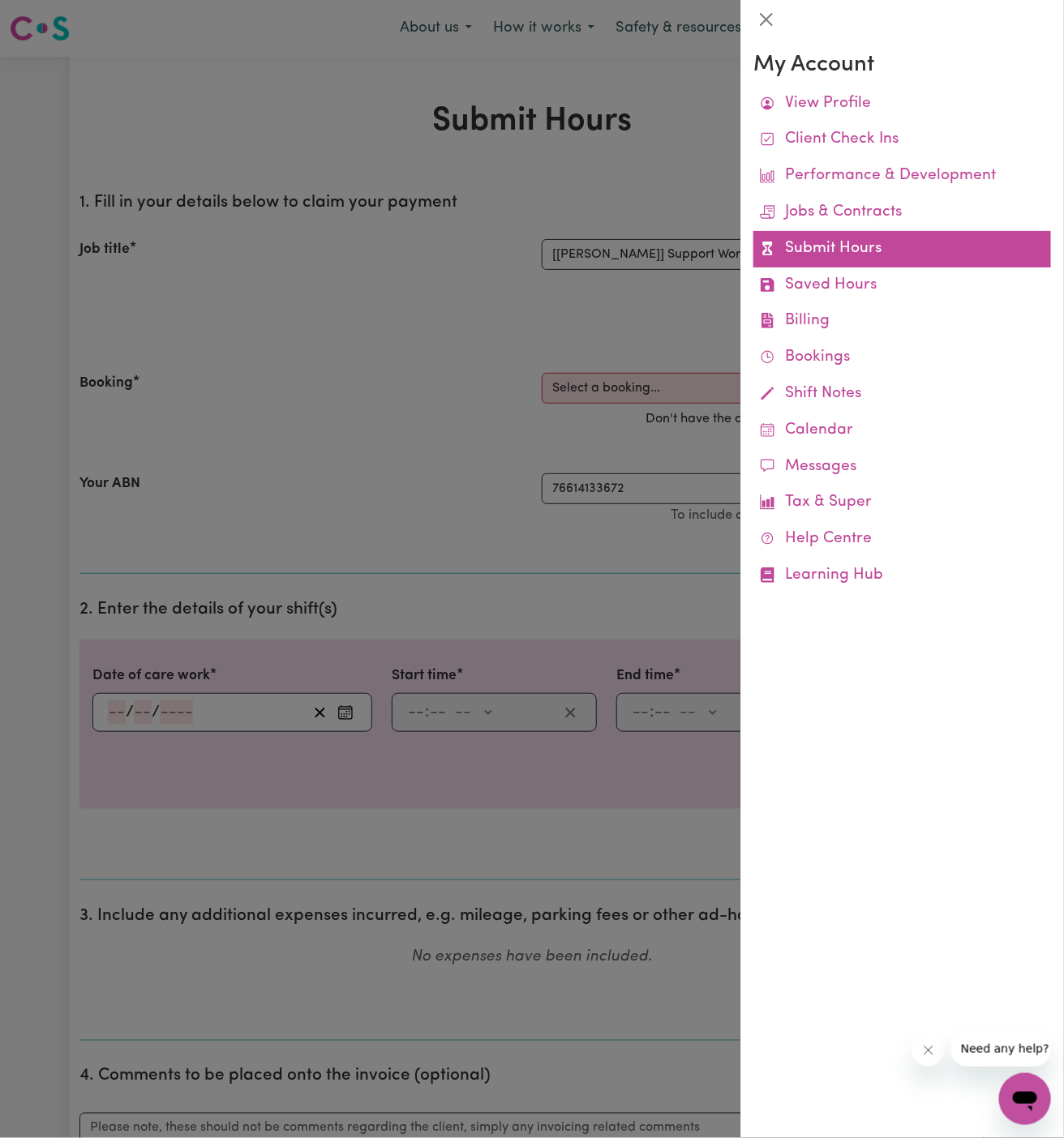
click at [856, 249] on link "Submit Hours" at bounding box center [902, 249] width 298 height 37
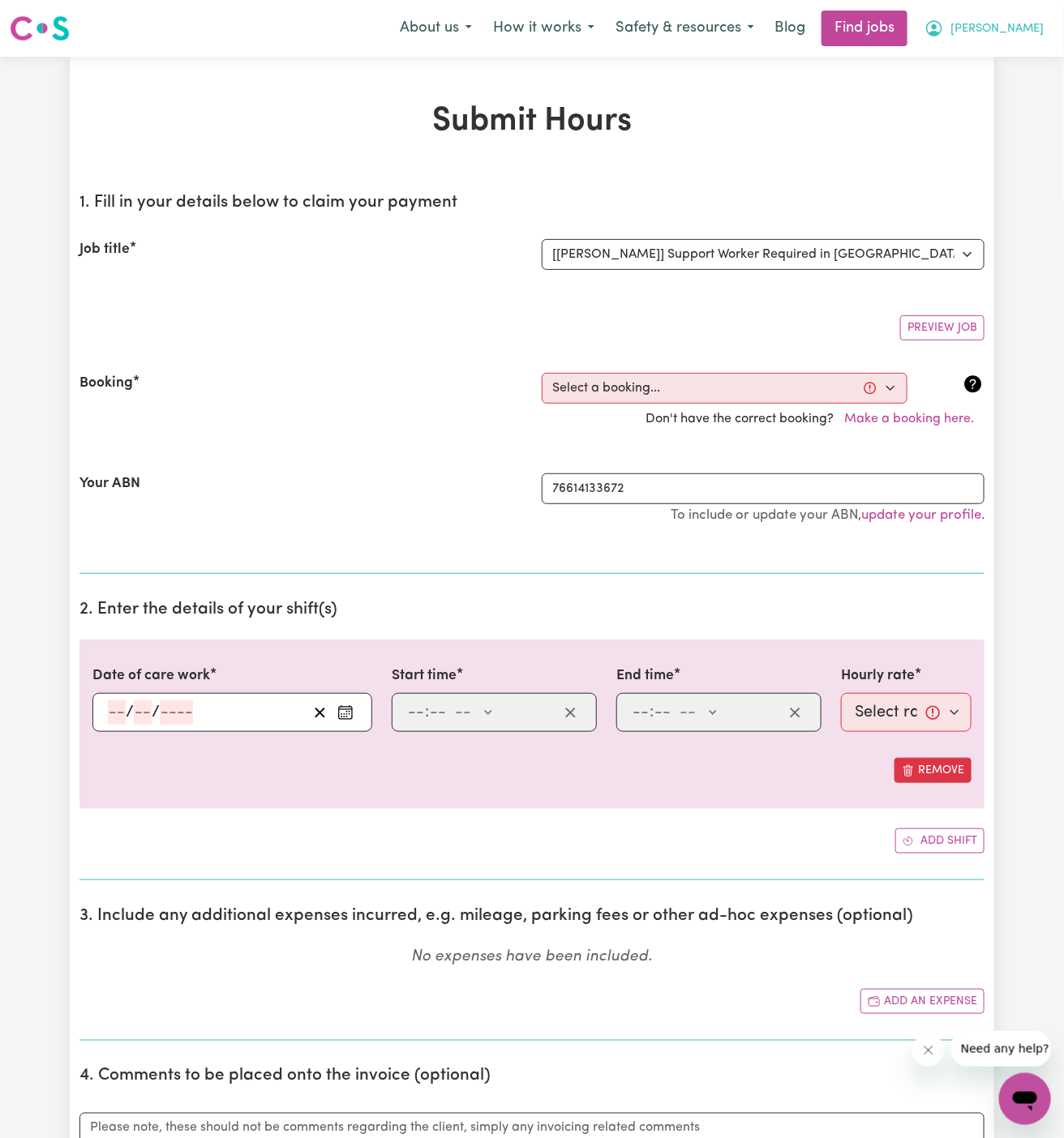
click at [1043, 22] on button "[PERSON_NAME]" at bounding box center [984, 28] width 140 height 34
click at [1000, 67] on link "My Account" at bounding box center [990, 63] width 128 height 31
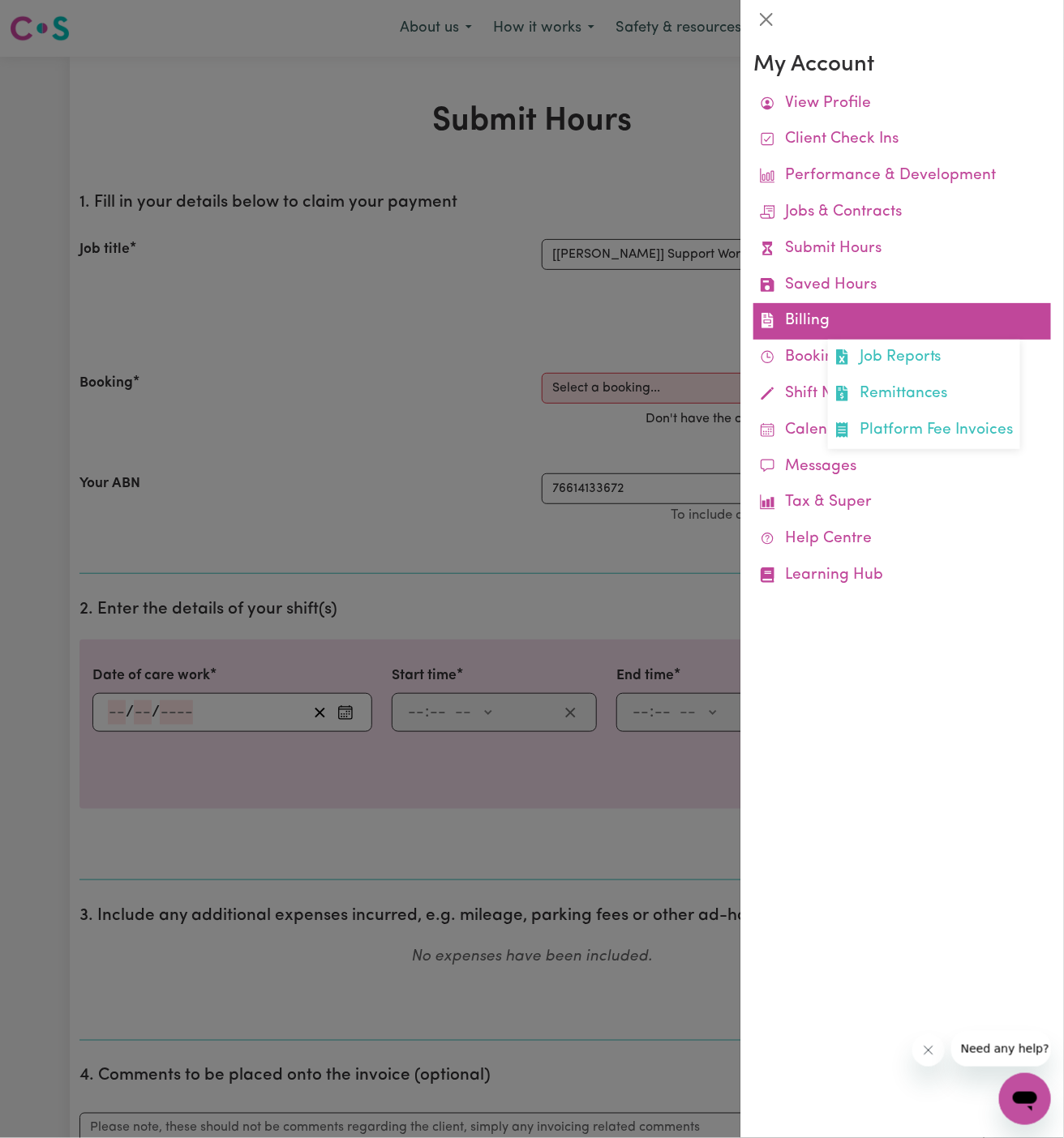
click at [794, 321] on link "Billing Job Reports Remittances Platform Fee Invoices" at bounding box center [902, 321] width 298 height 37
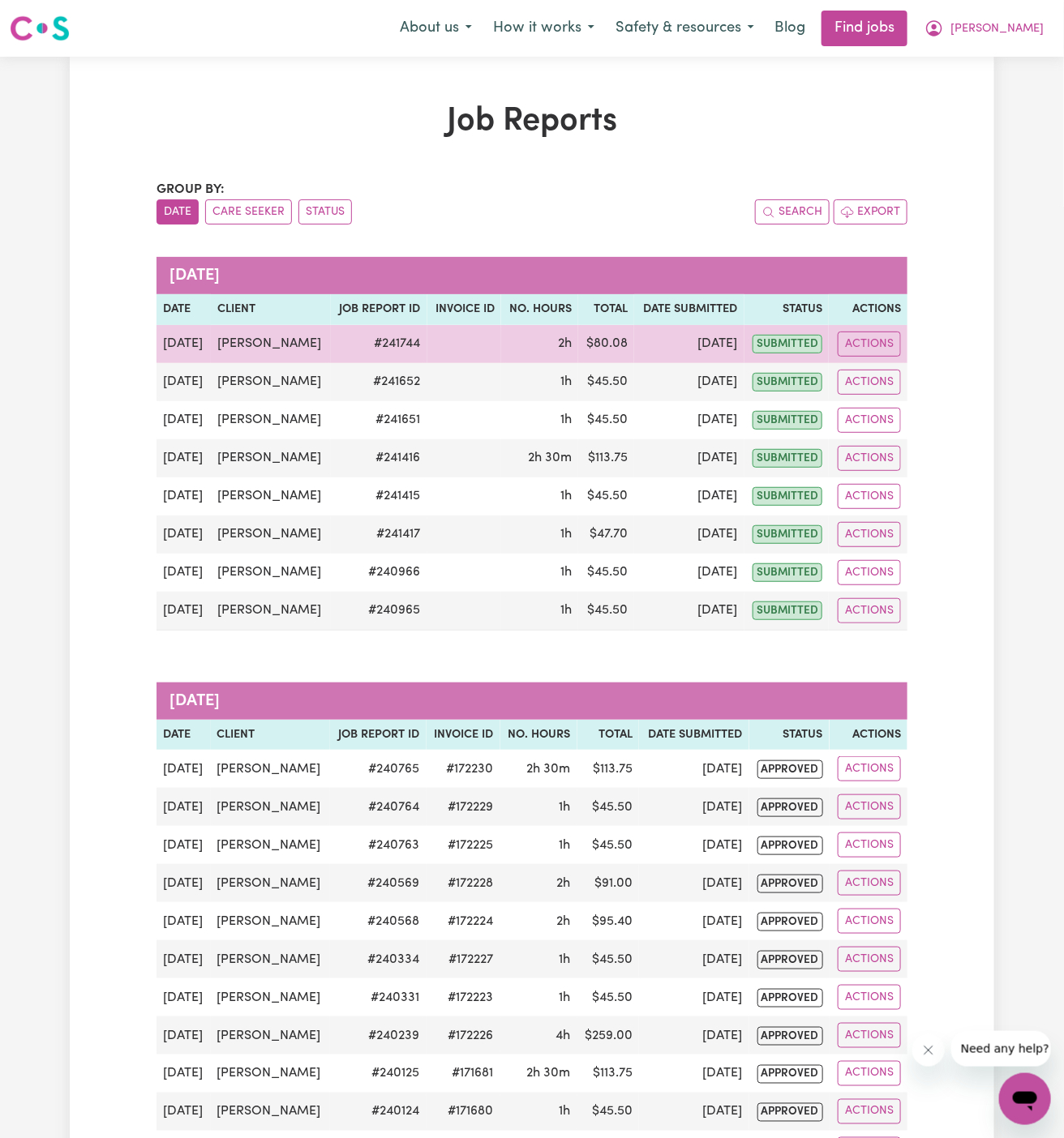
click at [382, 343] on td "# 241744" at bounding box center [379, 344] width 96 height 39
copy td "# 241744"
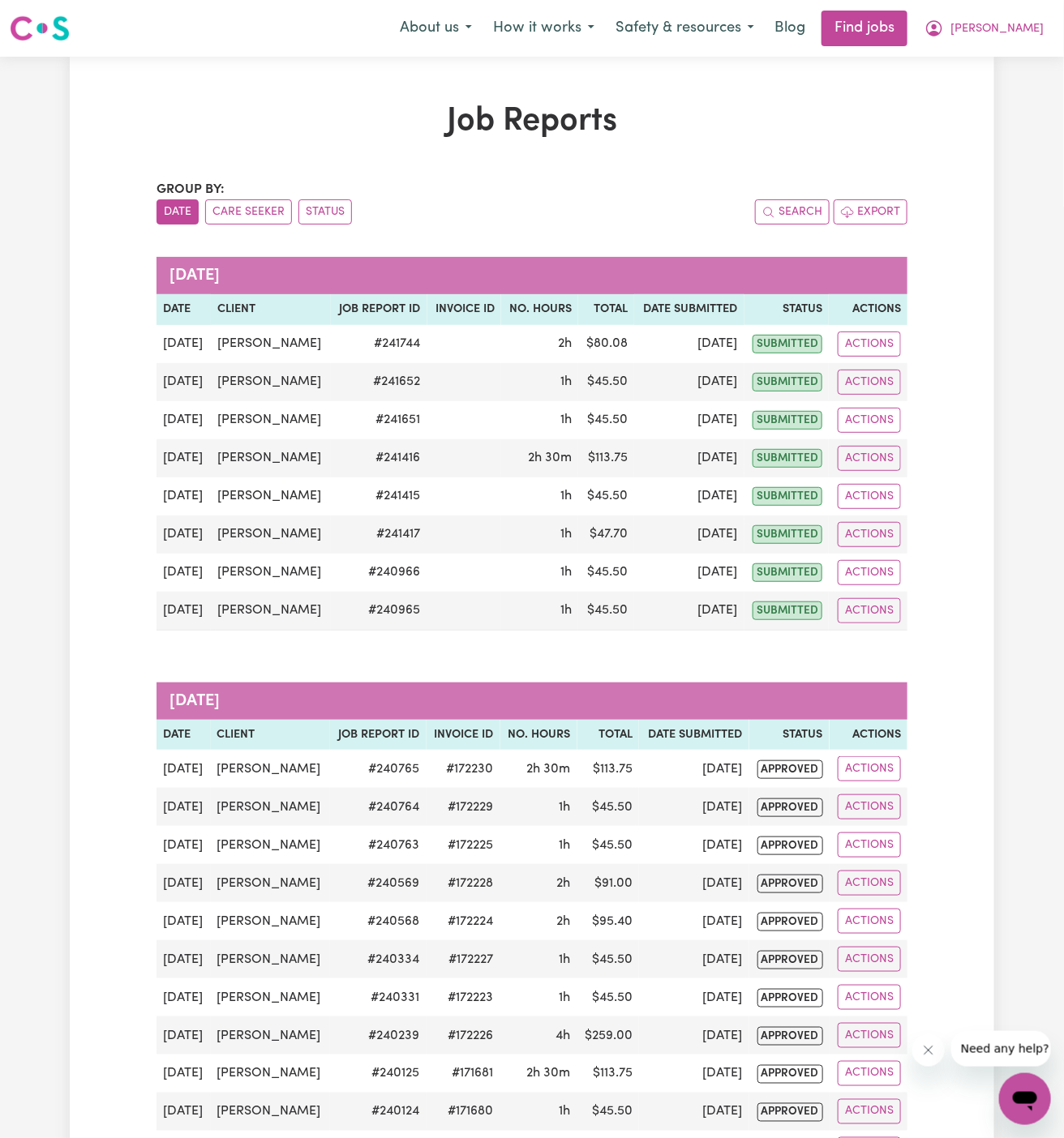
click at [567, 216] on div "Search Export" at bounding box center [720, 212] width 376 height 25
click at [944, 25] on icon "My Account" at bounding box center [934, 28] width 19 height 19
click at [1002, 59] on link "My Account" at bounding box center [990, 63] width 128 height 31
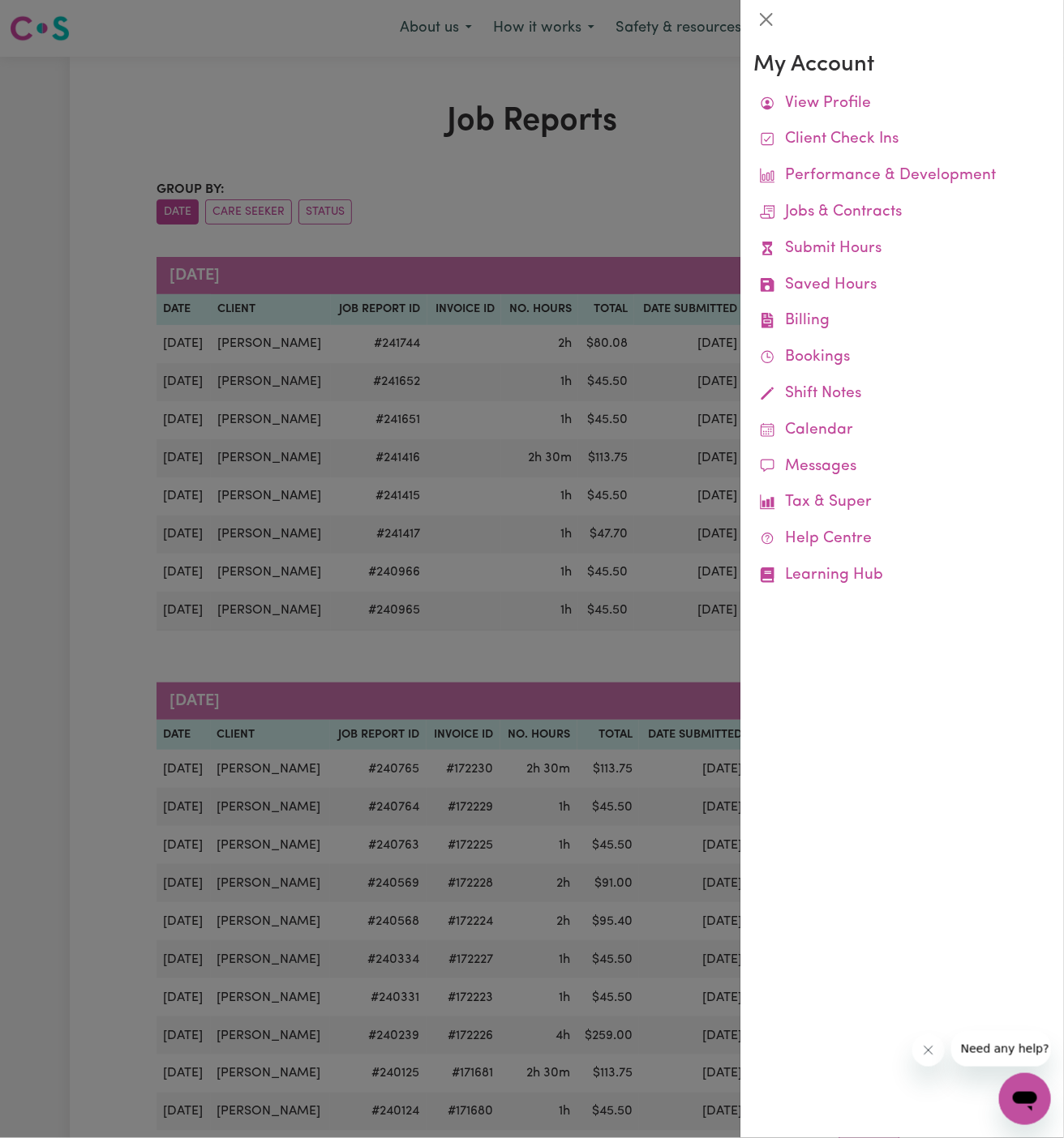
click at [1026, 42] on div "My Account View Profile Client Check Ins Performance & Development Jobs & Contr…" at bounding box center [903, 588] width 324 height 1099
click at [708, 74] on div at bounding box center [532, 569] width 1064 height 1138
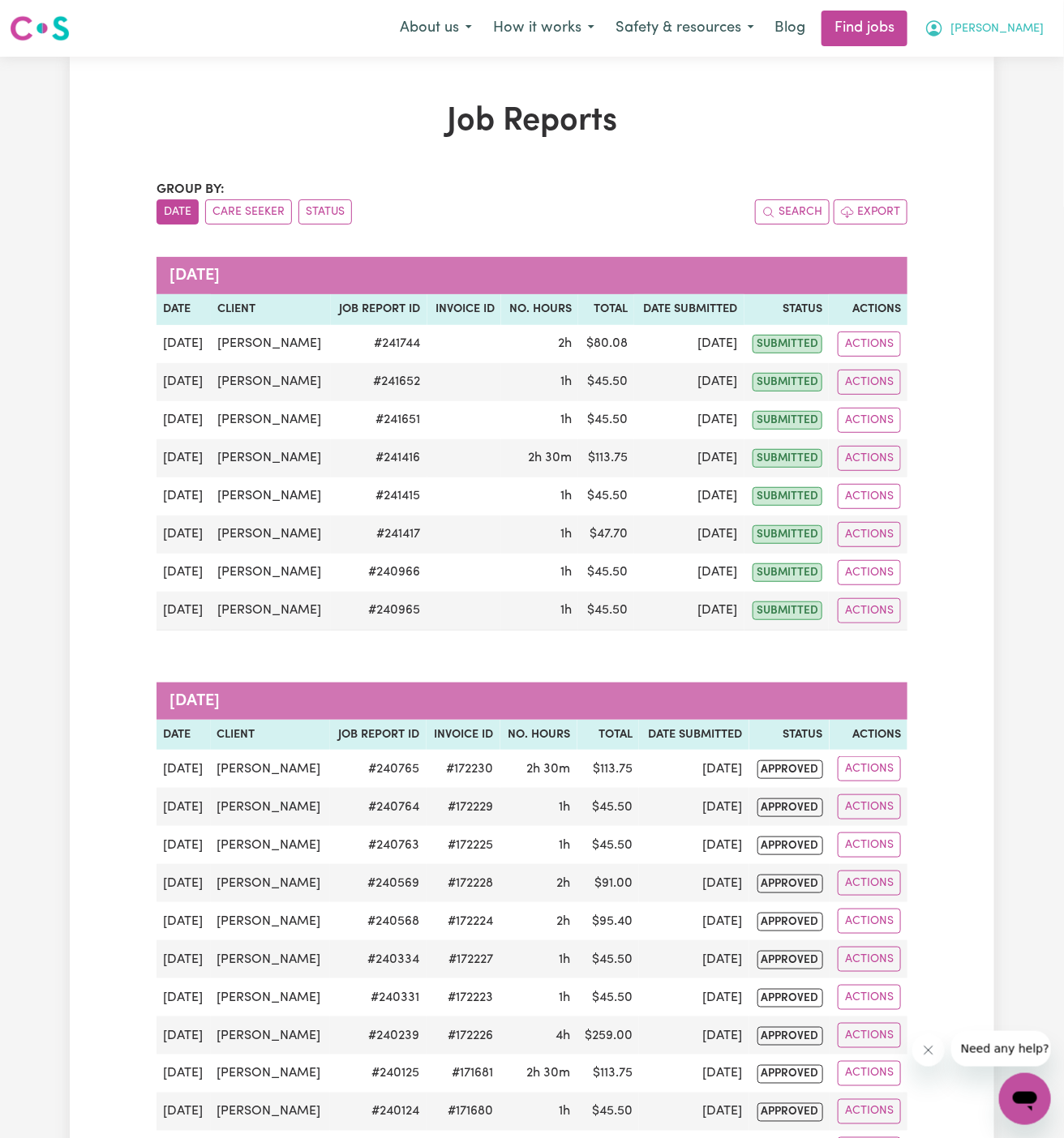
click at [1014, 32] on button "[PERSON_NAME]" at bounding box center [984, 28] width 140 height 34
click at [1011, 122] on link "Logout" at bounding box center [990, 123] width 128 height 31
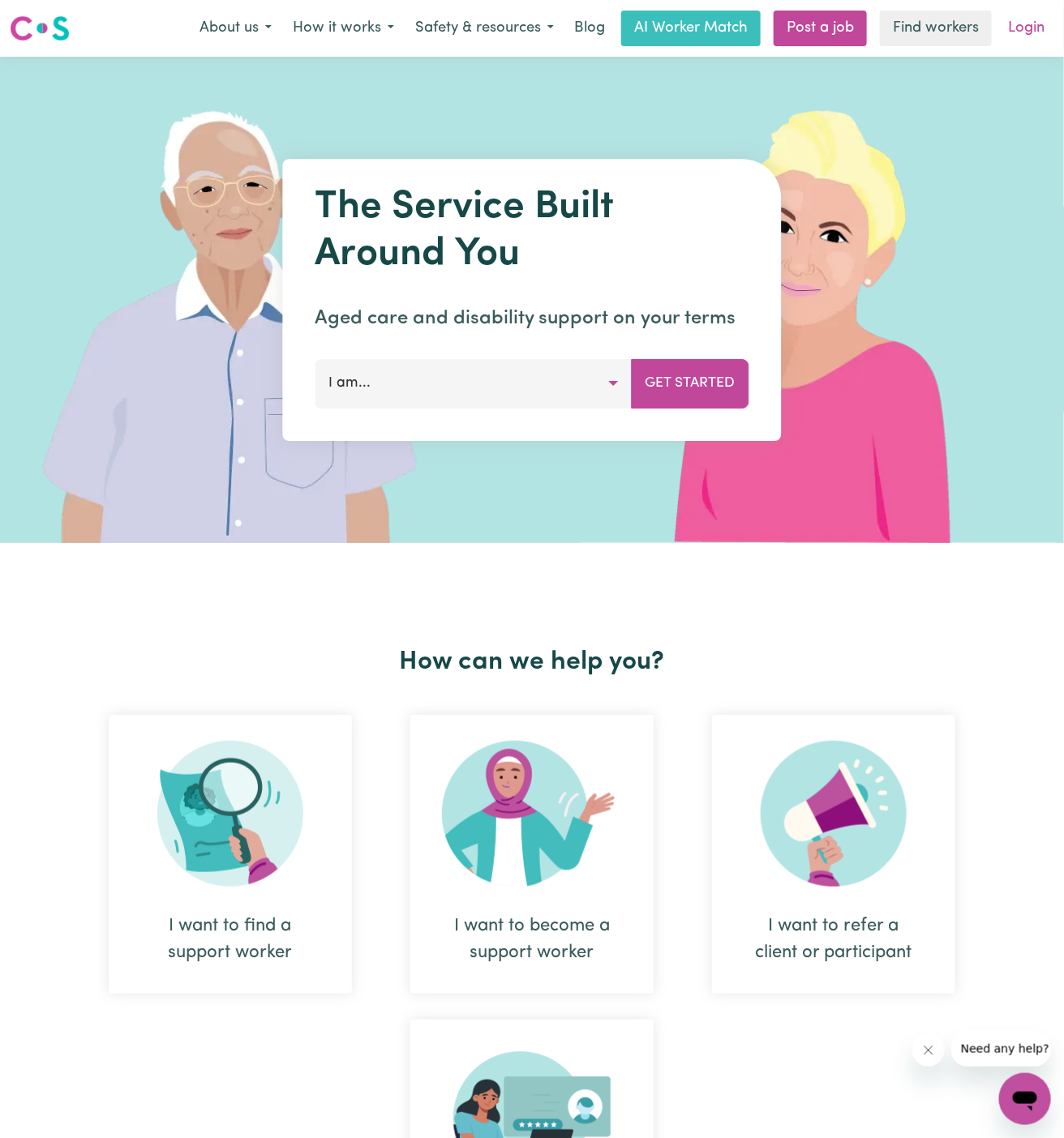
click at [1035, 32] on link "Login" at bounding box center [1026, 28] width 56 height 36
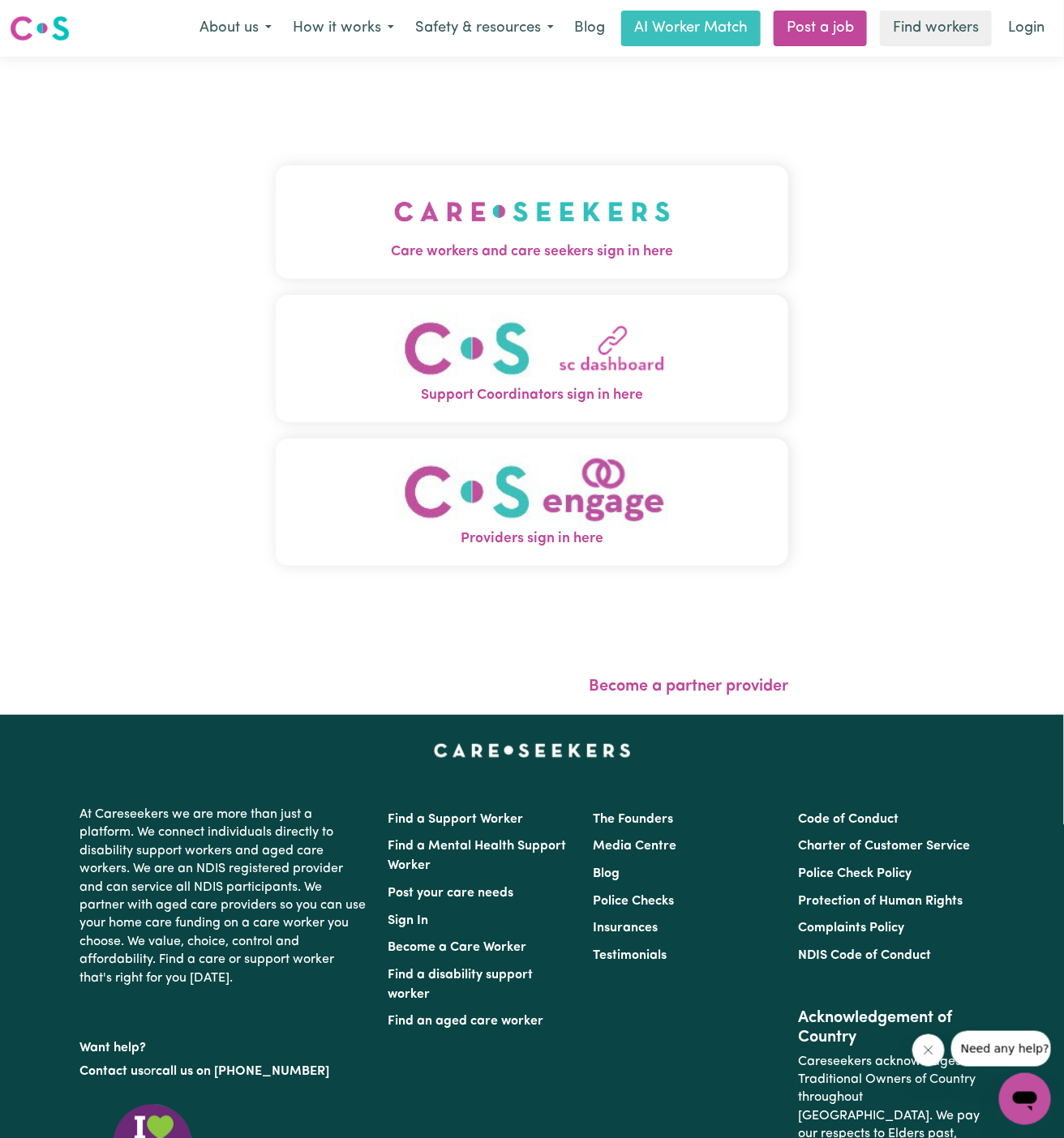
click at [408, 217] on img "Care workers and care seekers sign in here" at bounding box center [532, 211] width 277 height 60
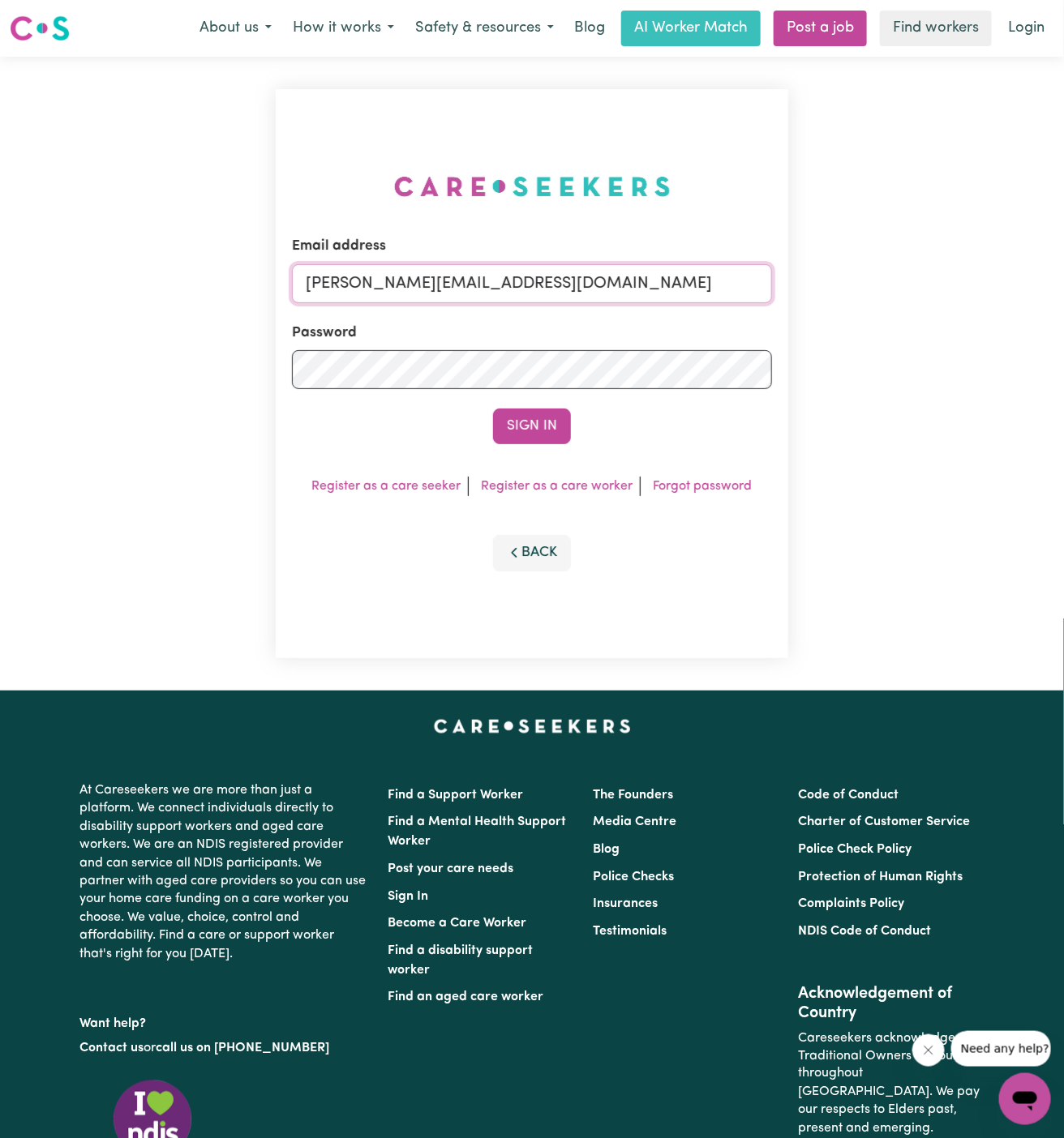
click at [567, 287] on input "[PERSON_NAME][EMAIL_ADDRESS][DOMAIN_NAME]" at bounding box center [532, 284] width 480 height 39
drag, startPoint x: 389, startPoint y: 282, endPoint x: 1075, endPoint y: 287, distance: 686.0
click at [1063, 287] on html "Menu About us How it works Safety & resources Blog AI Worker Match Post a job F…" at bounding box center [532, 694] width 1064 height 1388
type input "[EMAIL_ADDRESS][DOMAIN_NAME]"
click at [527, 423] on button "Sign In" at bounding box center [532, 426] width 78 height 36
